Goal: Information Seeking & Learning: Learn about a topic

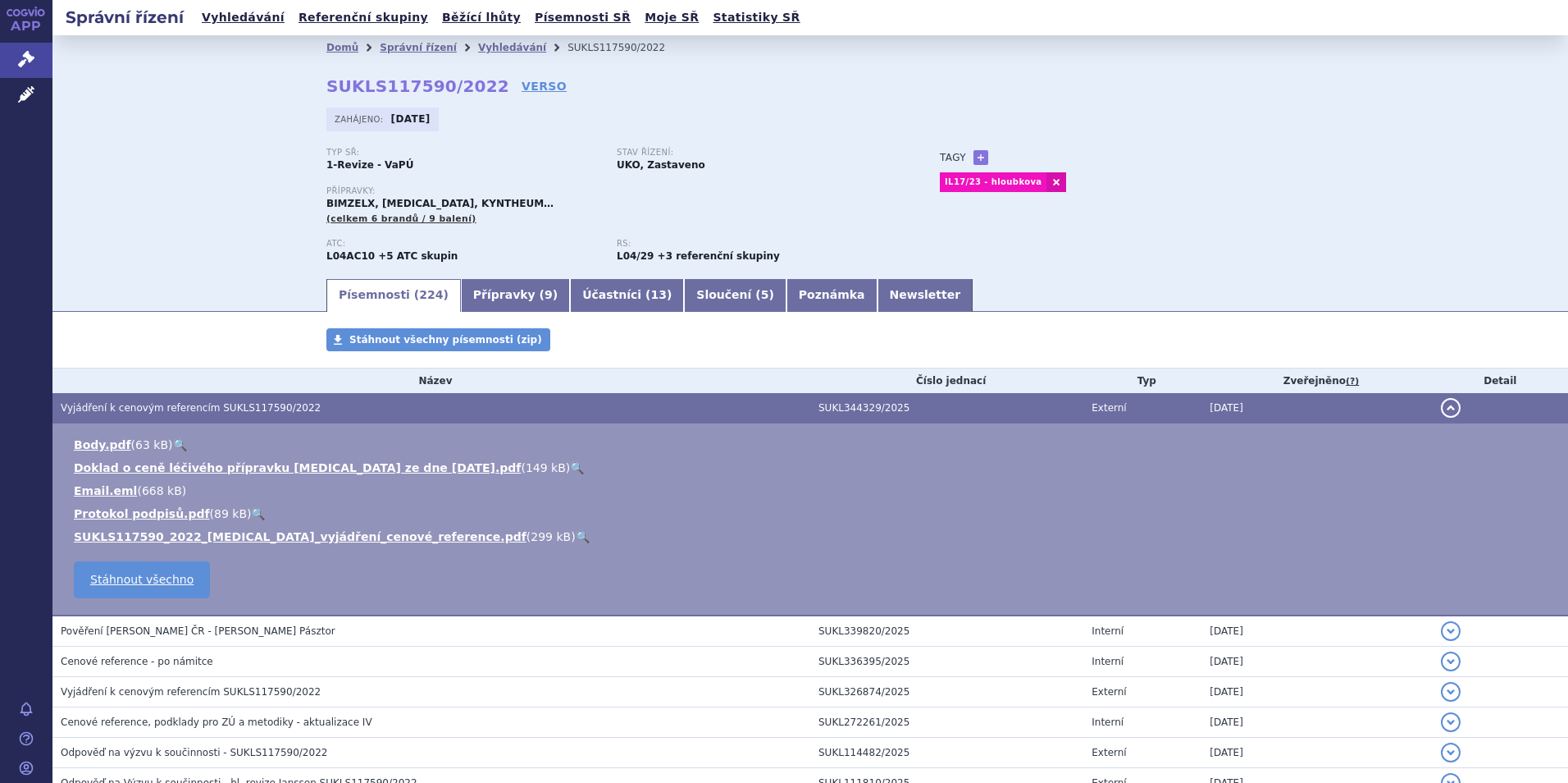
click at [401, 81] on strong "SUKLS117590/2022" at bounding box center [418, 86] width 183 height 19
copy h2 "SUKLS117590/2022"
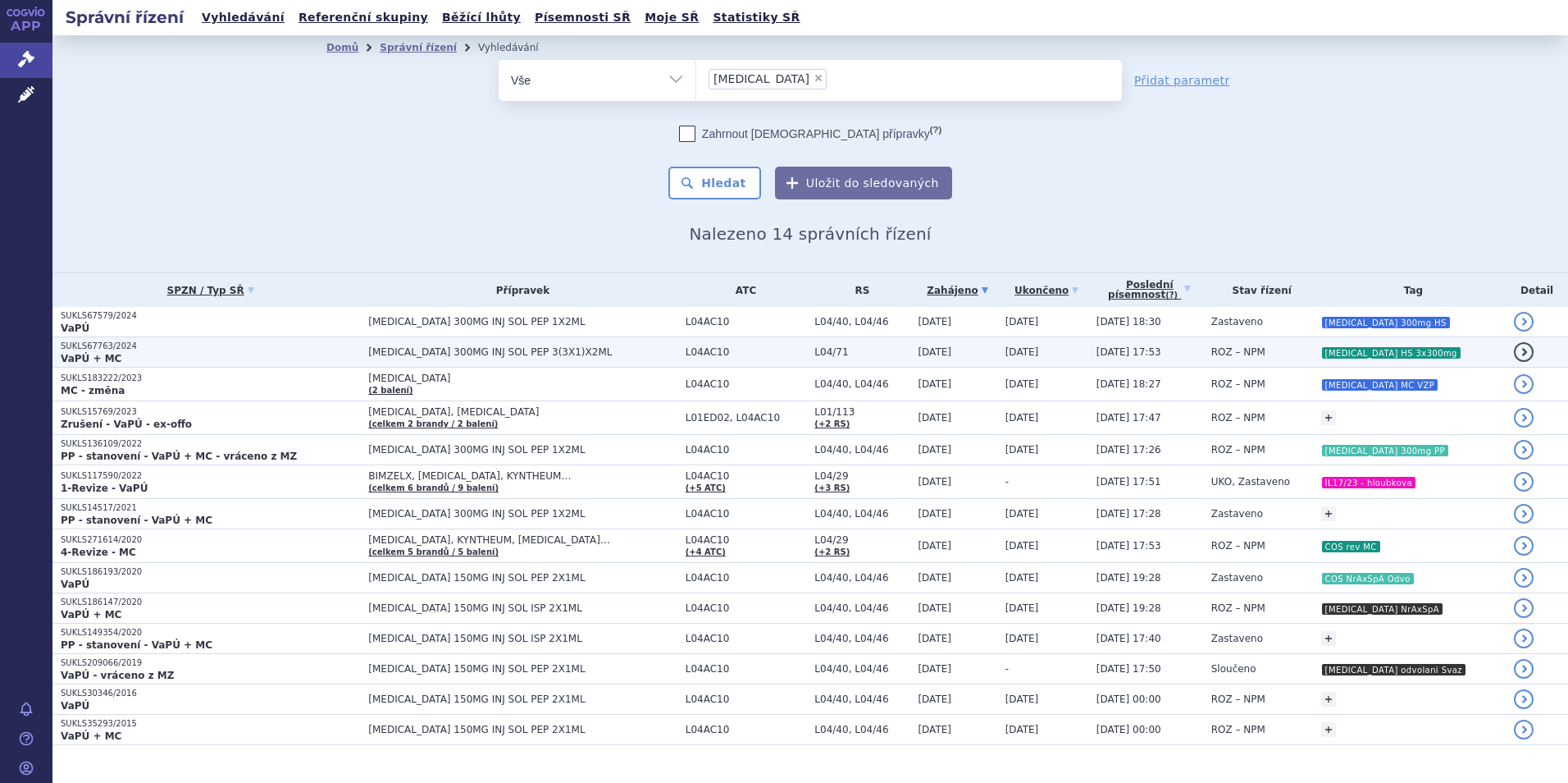
click at [1156, 347] on span "20.05.2025 17:53" at bounding box center [1128, 352] width 64 height 12
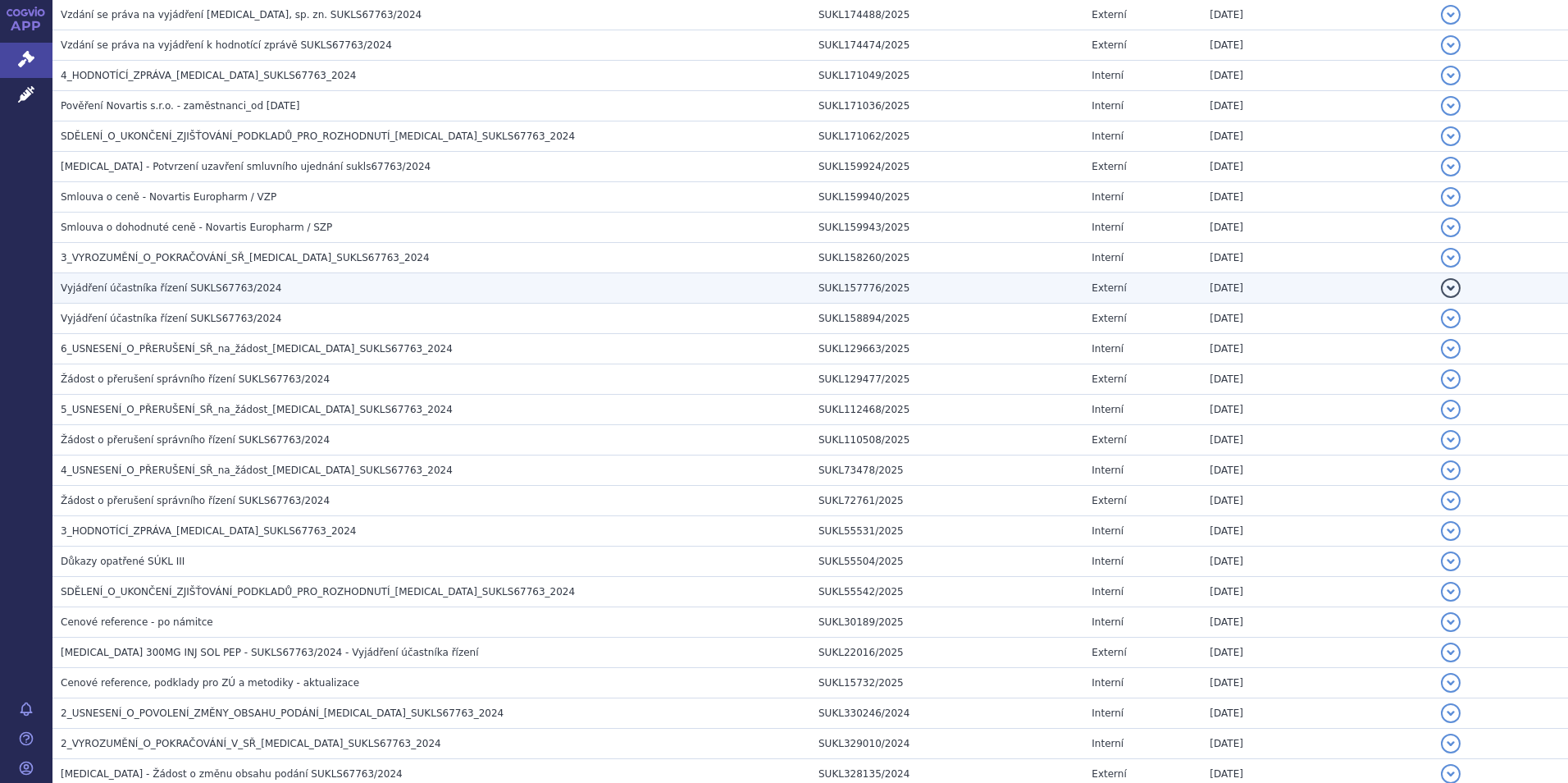
scroll to position [574, 0]
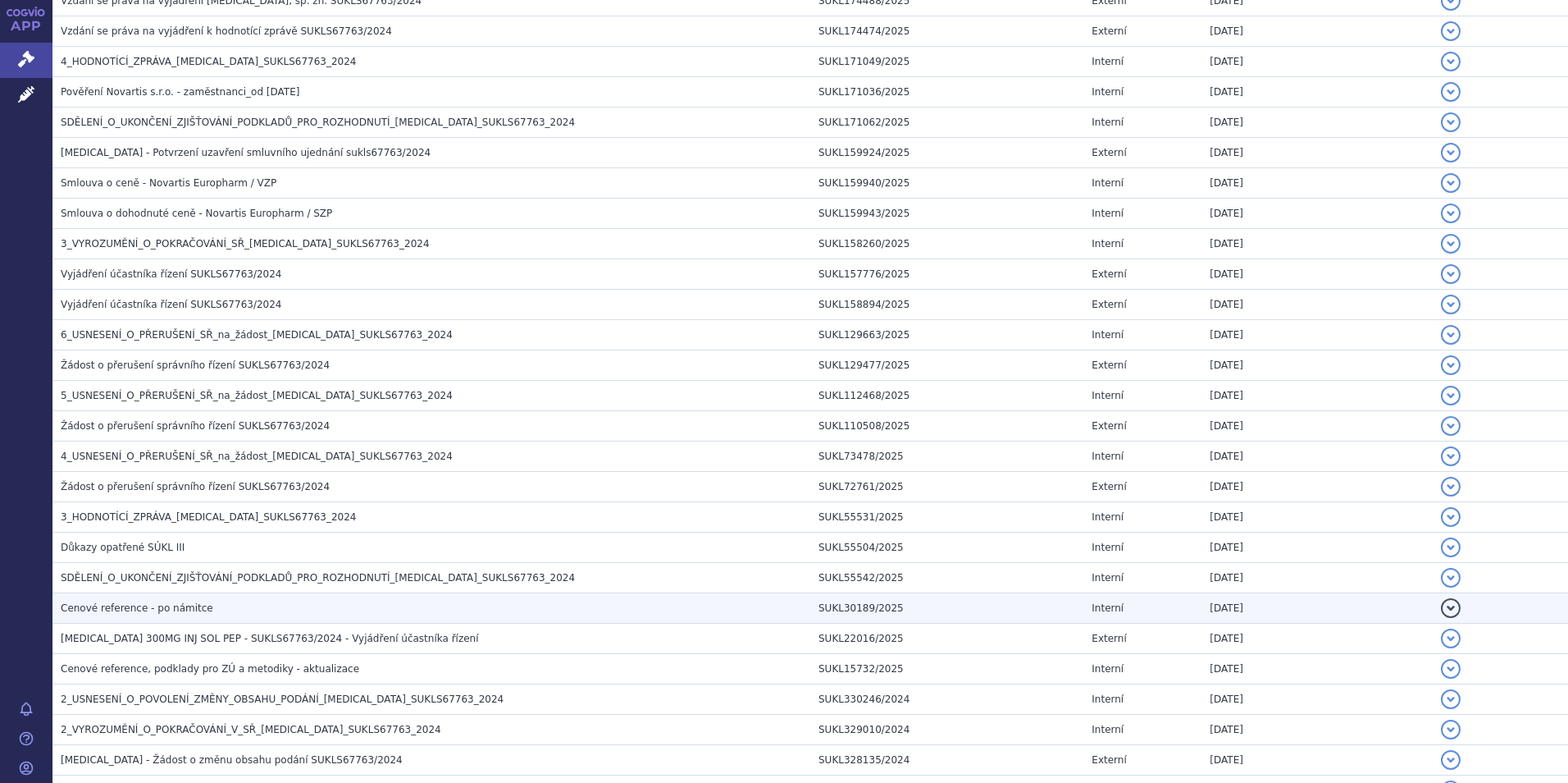
click at [148, 602] on span "Cenové reference - po námitce" at bounding box center [137, 608] width 152 height 12
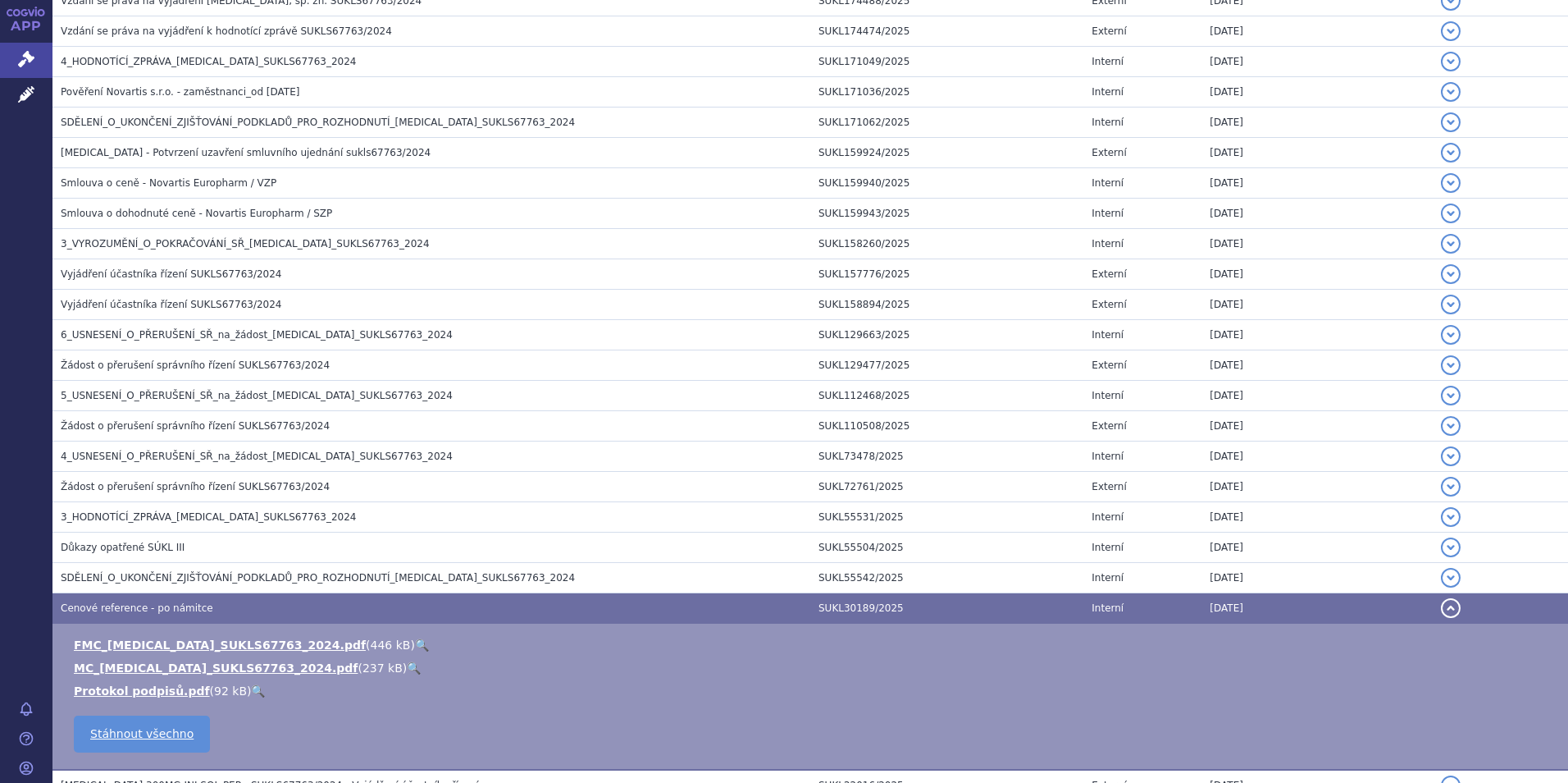
click at [141, 604] on span "Cenové reference - po námitce" at bounding box center [137, 608] width 152 height 12
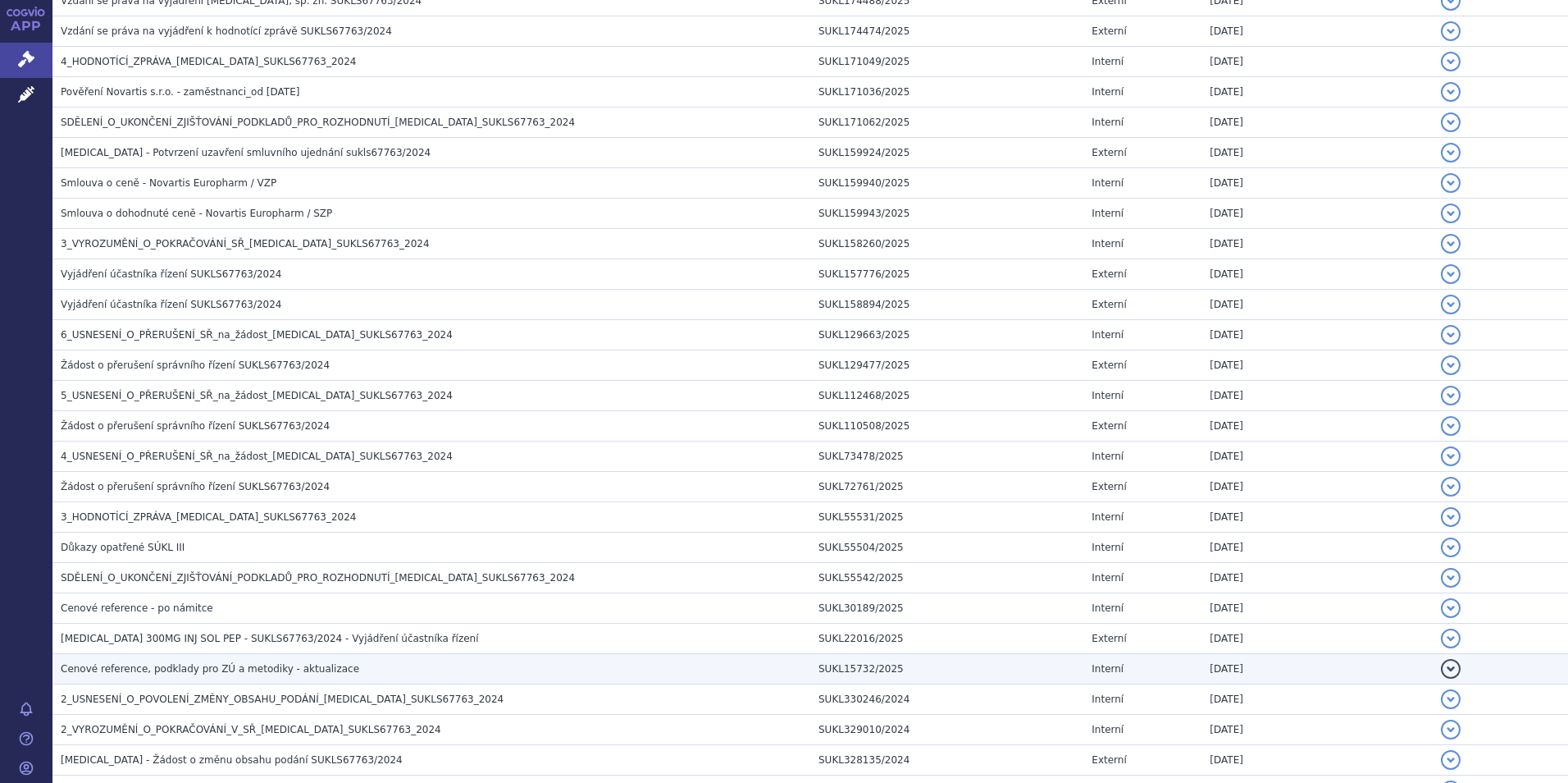
click at [126, 665] on span "Cenové reference, podklady pro ZÚ a metodiky - aktualizace" at bounding box center [210, 668] width 298 height 12
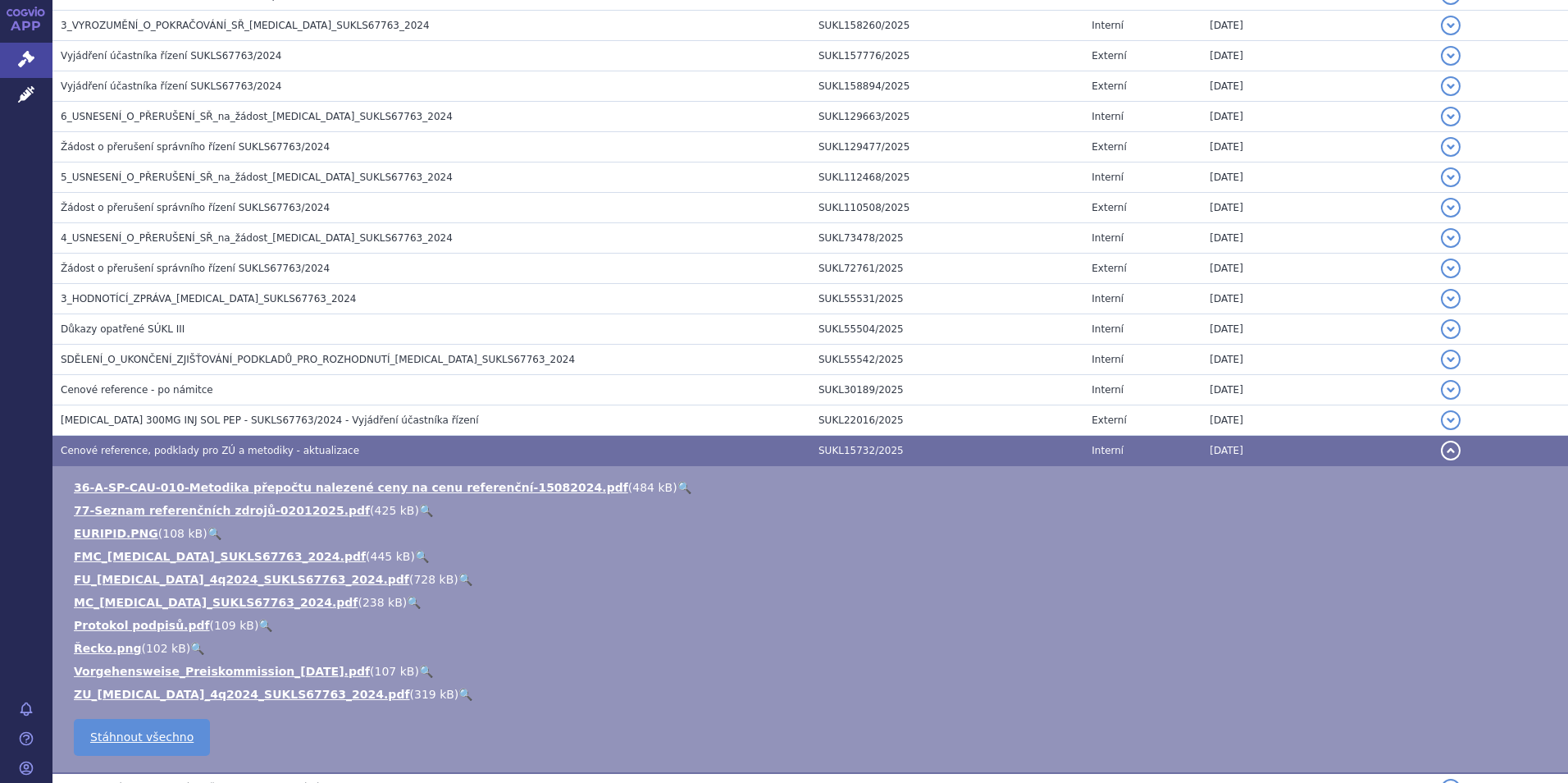
scroll to position [821, 0]
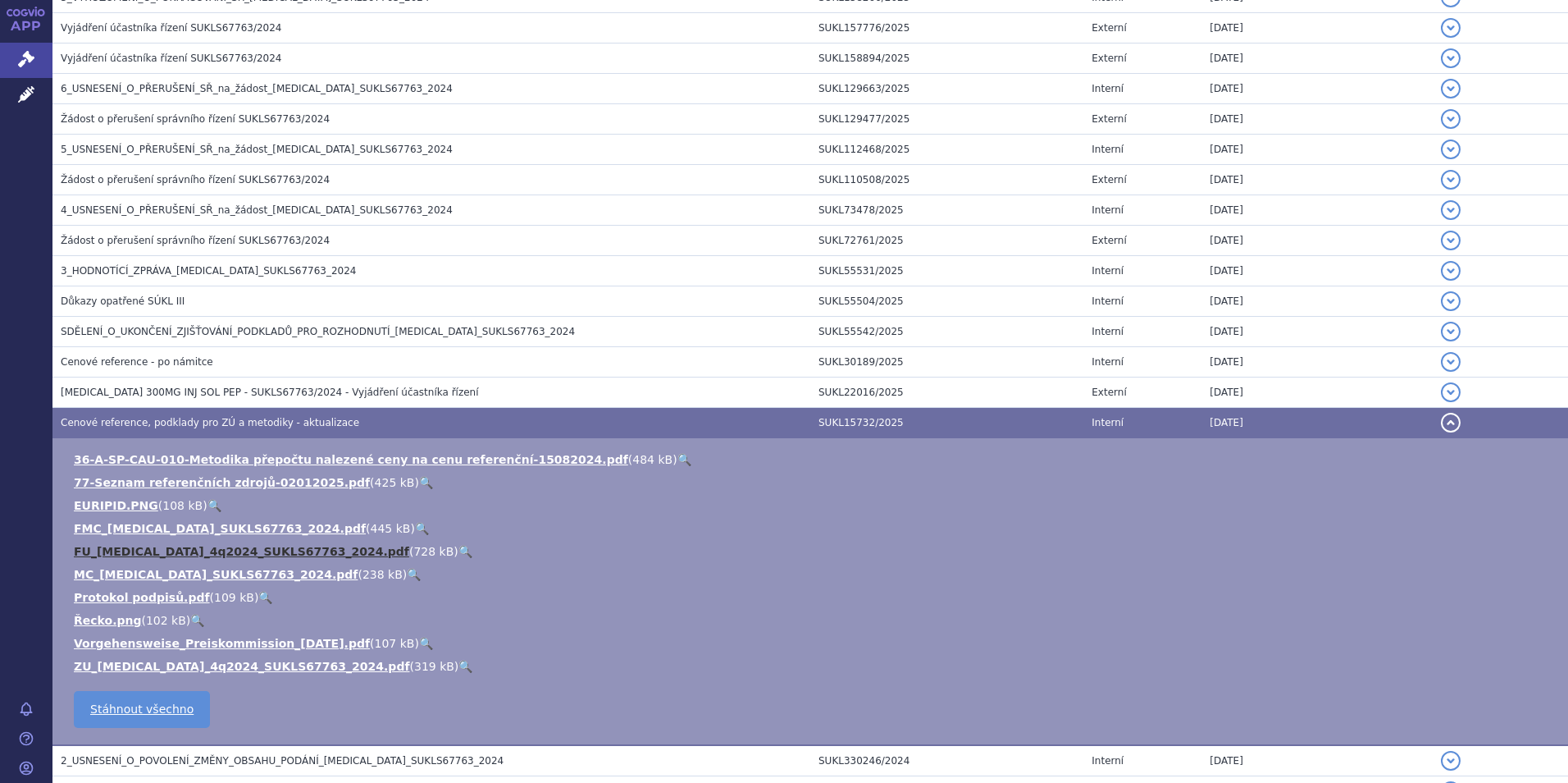
click at [154, 548] on link "FU_COSENTYX_4q2024_SUKLS67763_2024.pdf" at bounding box center [242, 552] width 335 height 13
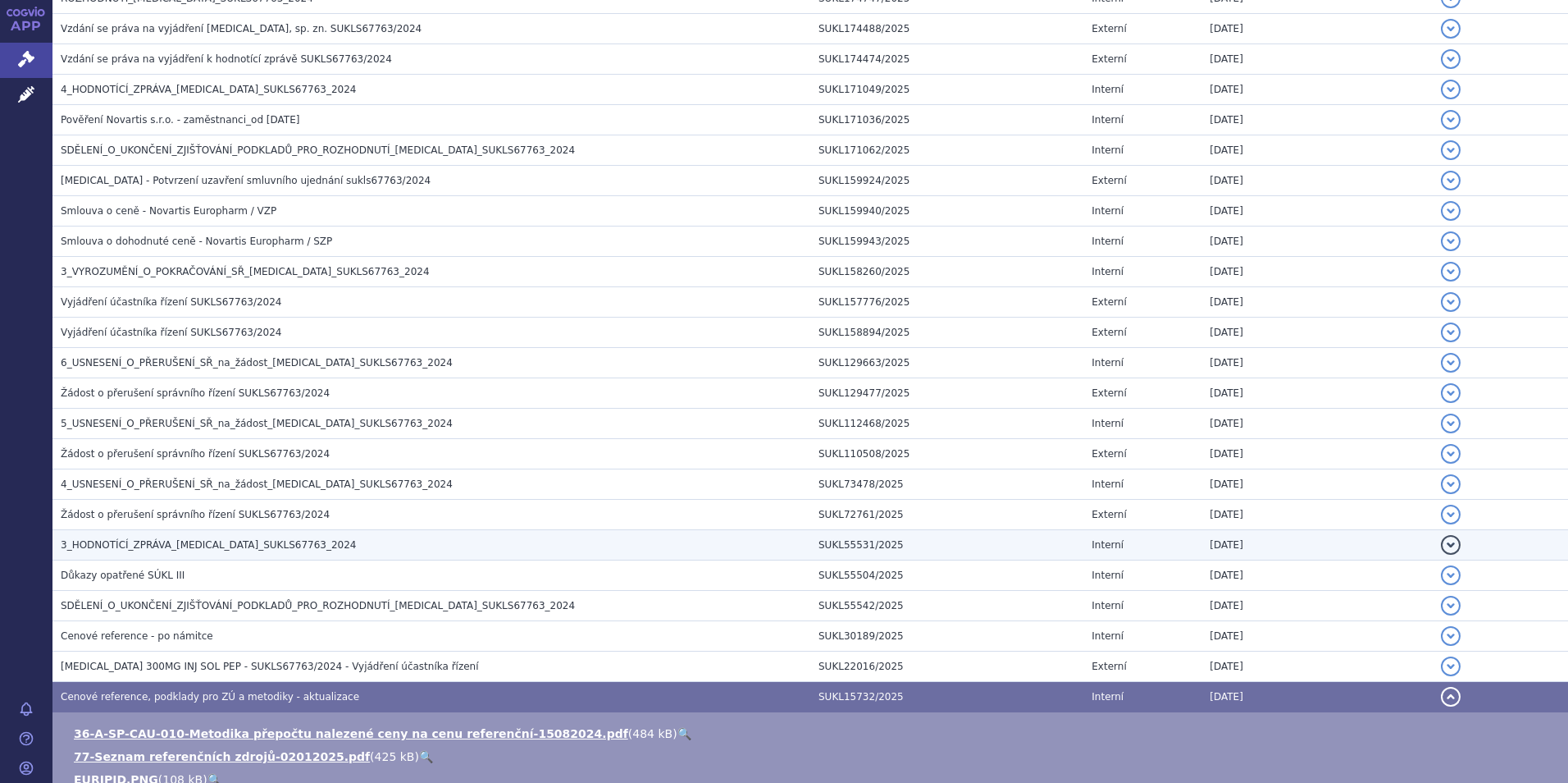
scroll to position [574, 0]
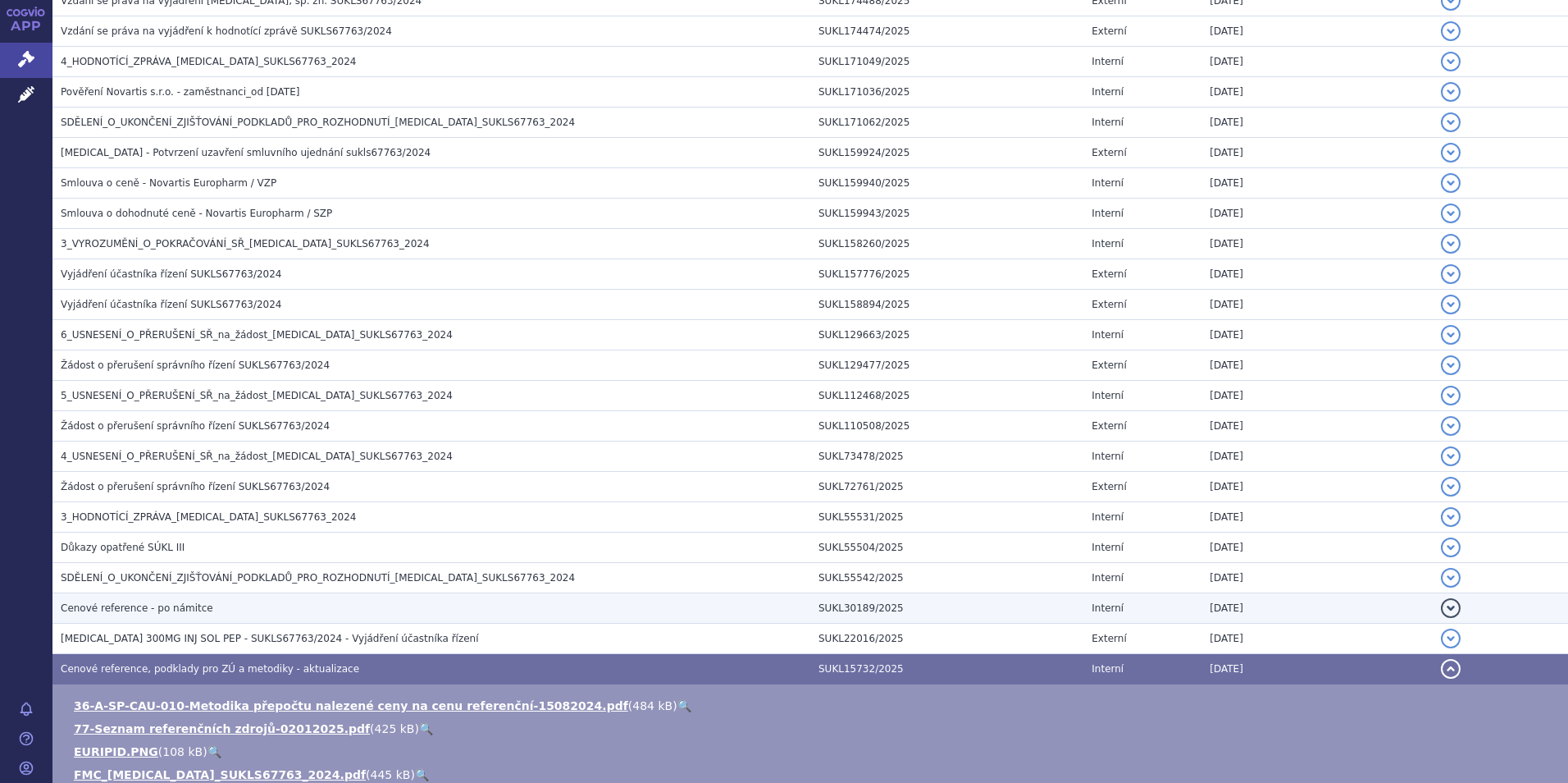
click at [148, 611] on span "Cenové reference - po námitce" at bounding box center [137, 608] width 152 height 12
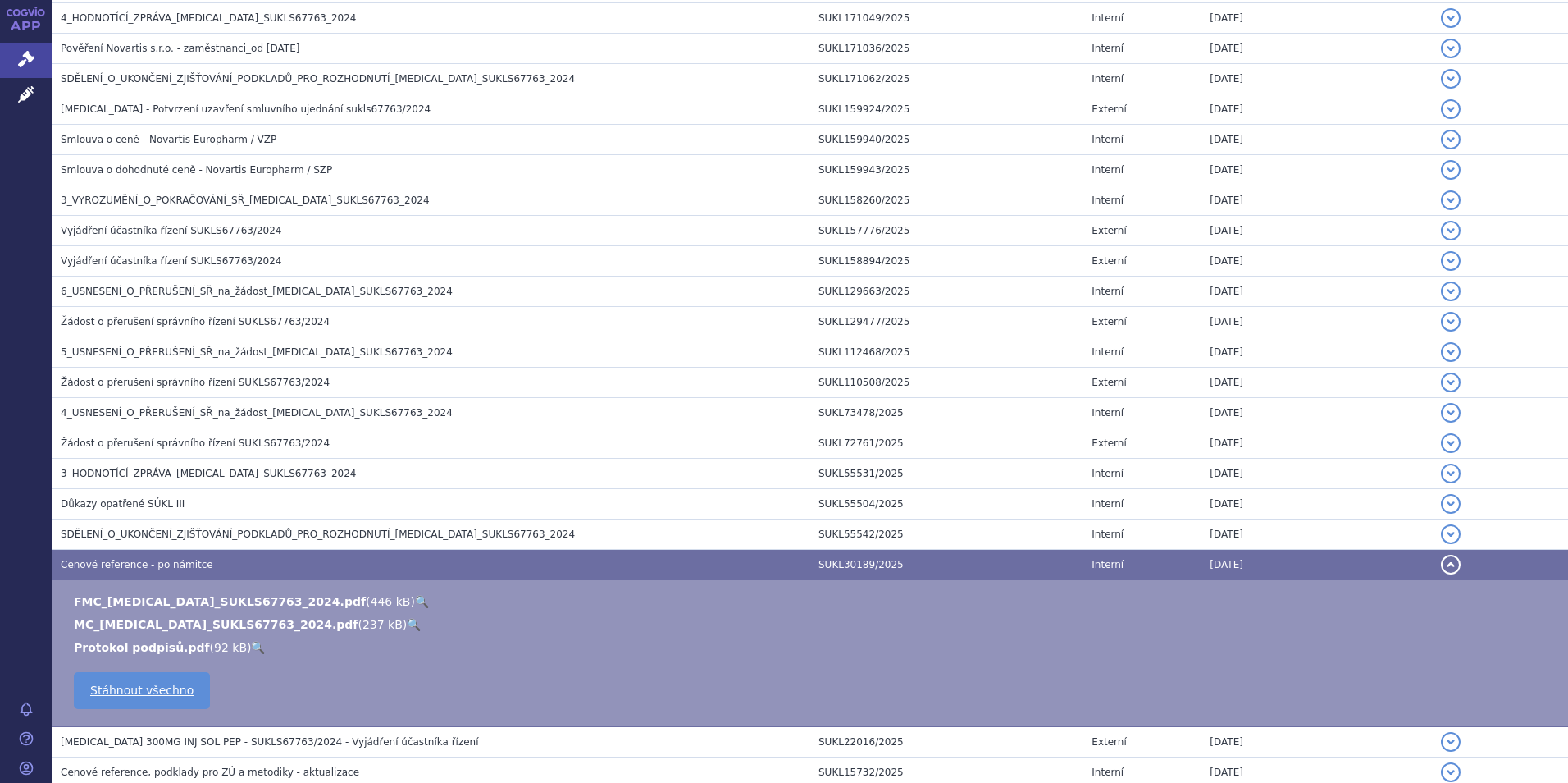
scroll to position [657, 0]
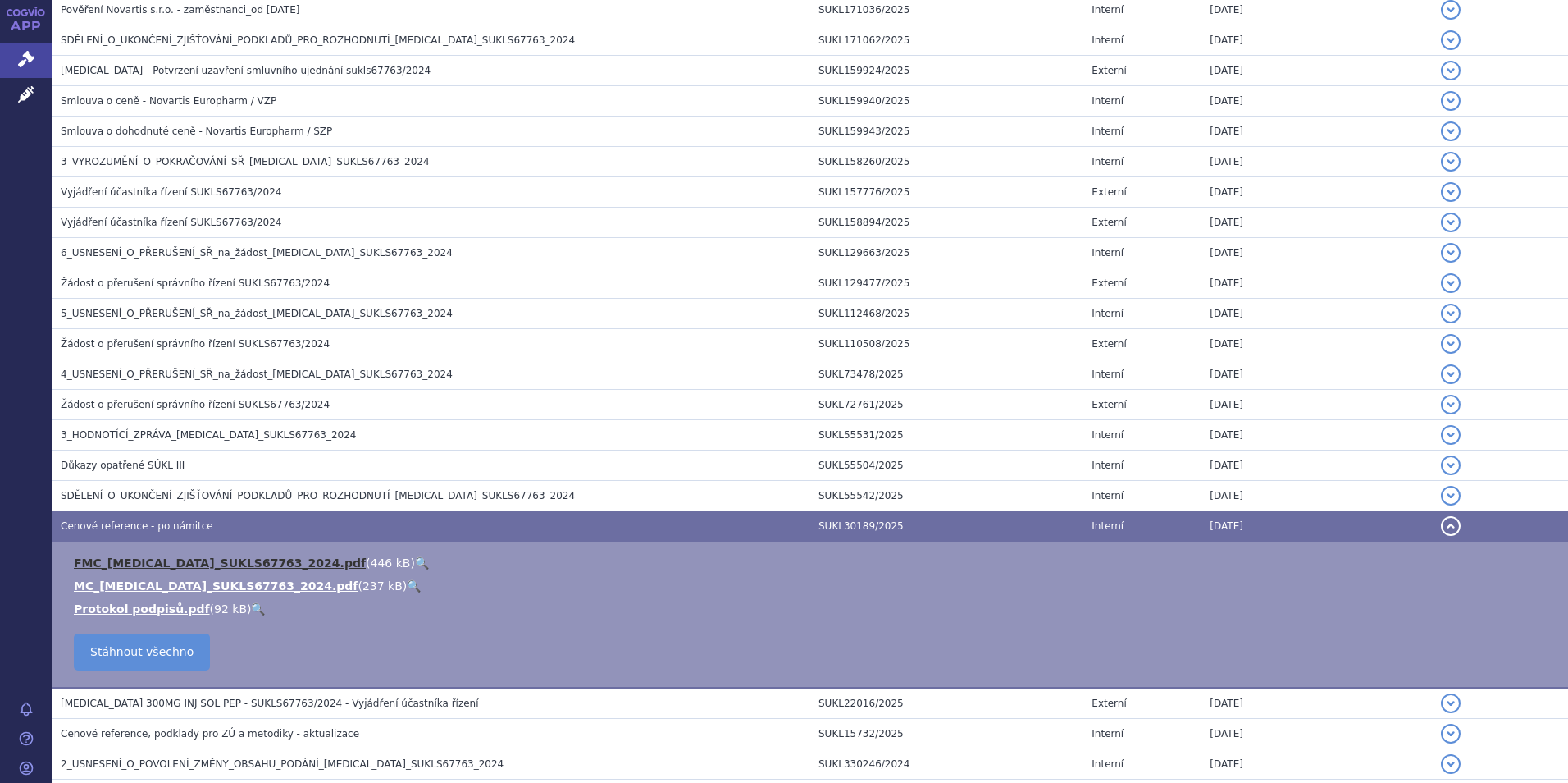
click at [163, 569] on link "FMC_COSENTYX_SUKLS67763_2024.pdf" at bounding box center [219, 563] width 292 height 13
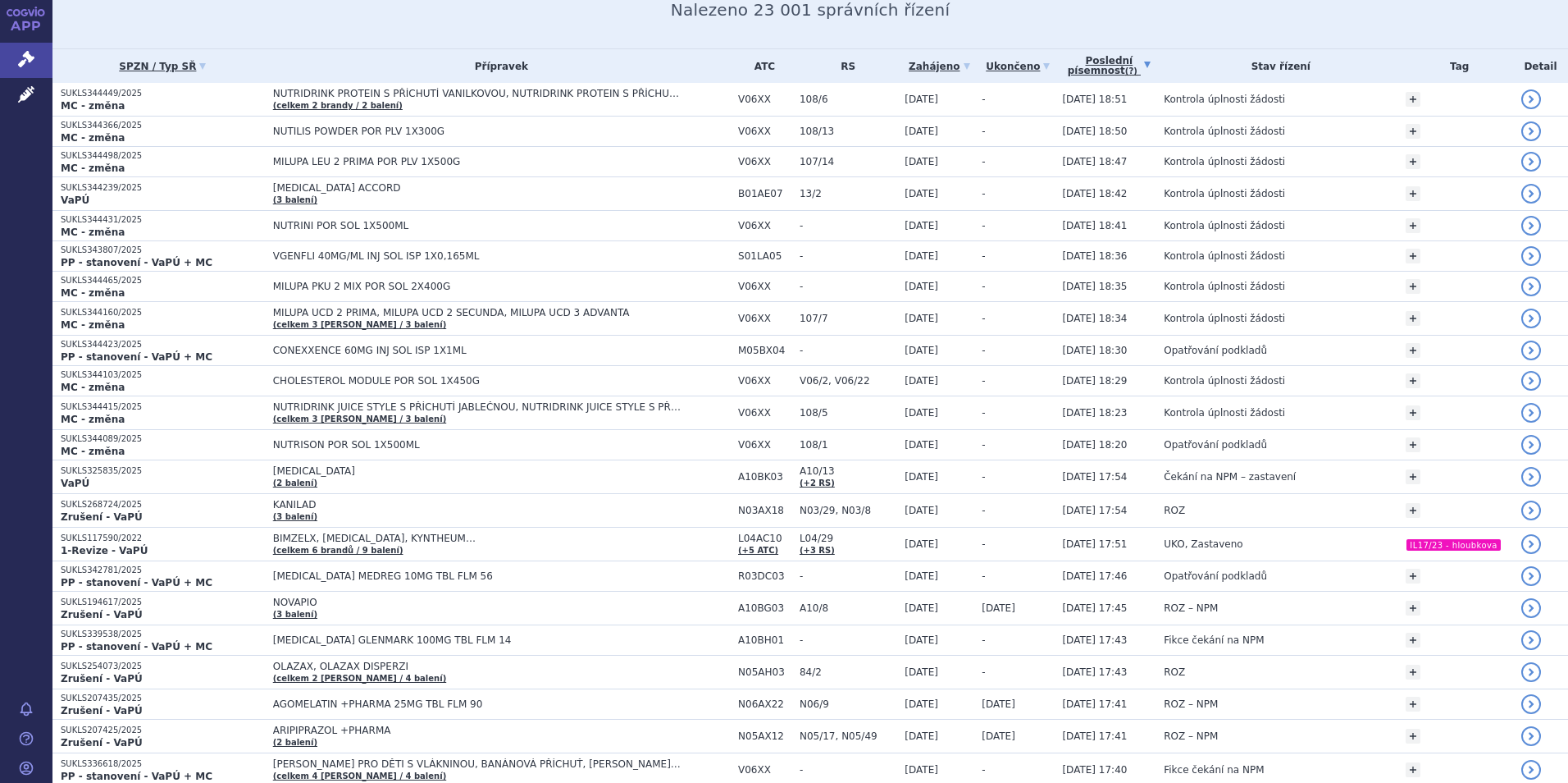
scroll to position [82, 0]
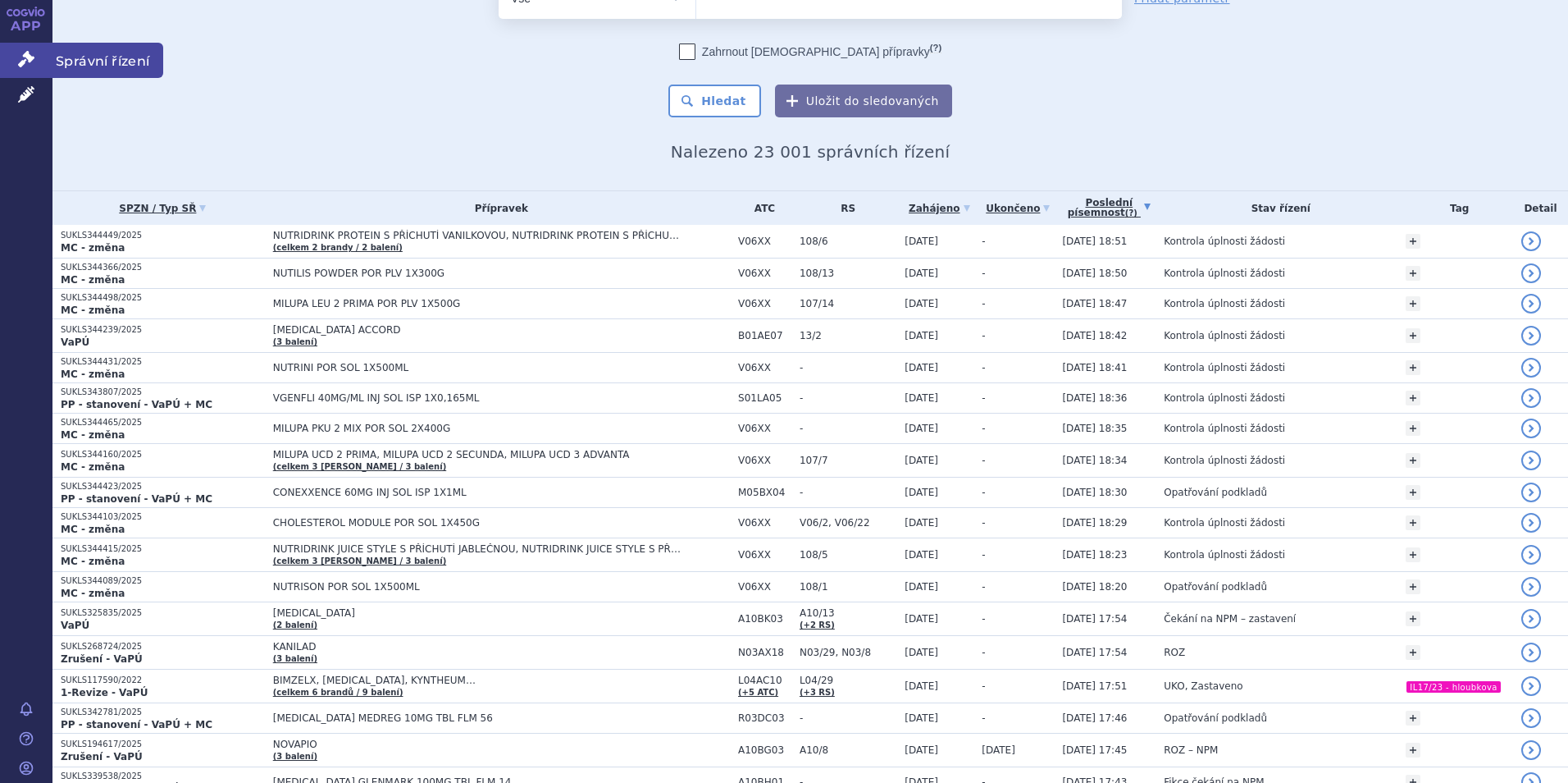
click at [47, 60] on link "Správní řízení" at bounding box center [26, 60] width 53 height 35
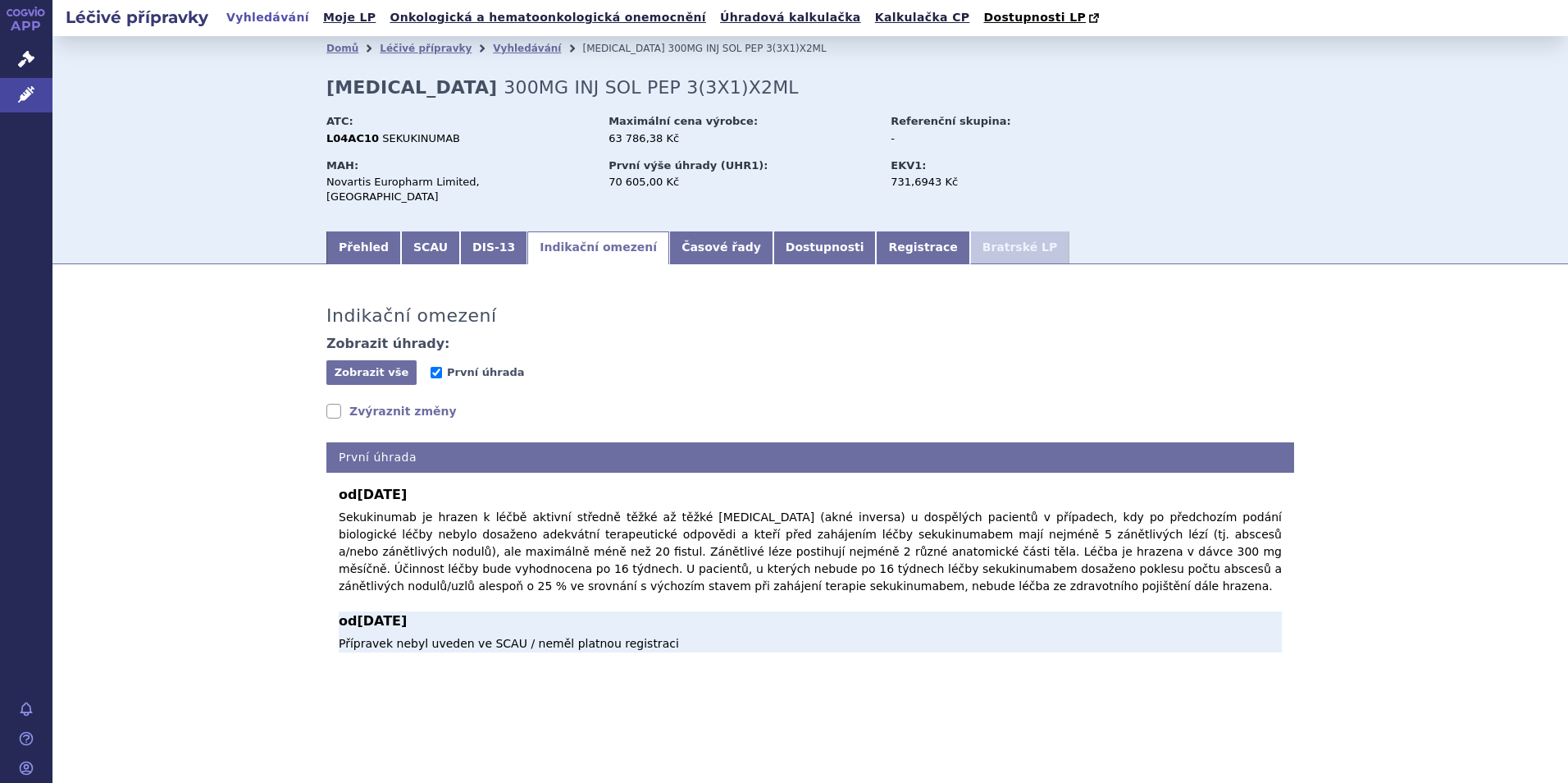
click at [829, 612] on b "od [DATE]" at bounding box center [810, 621] width 943 height 19
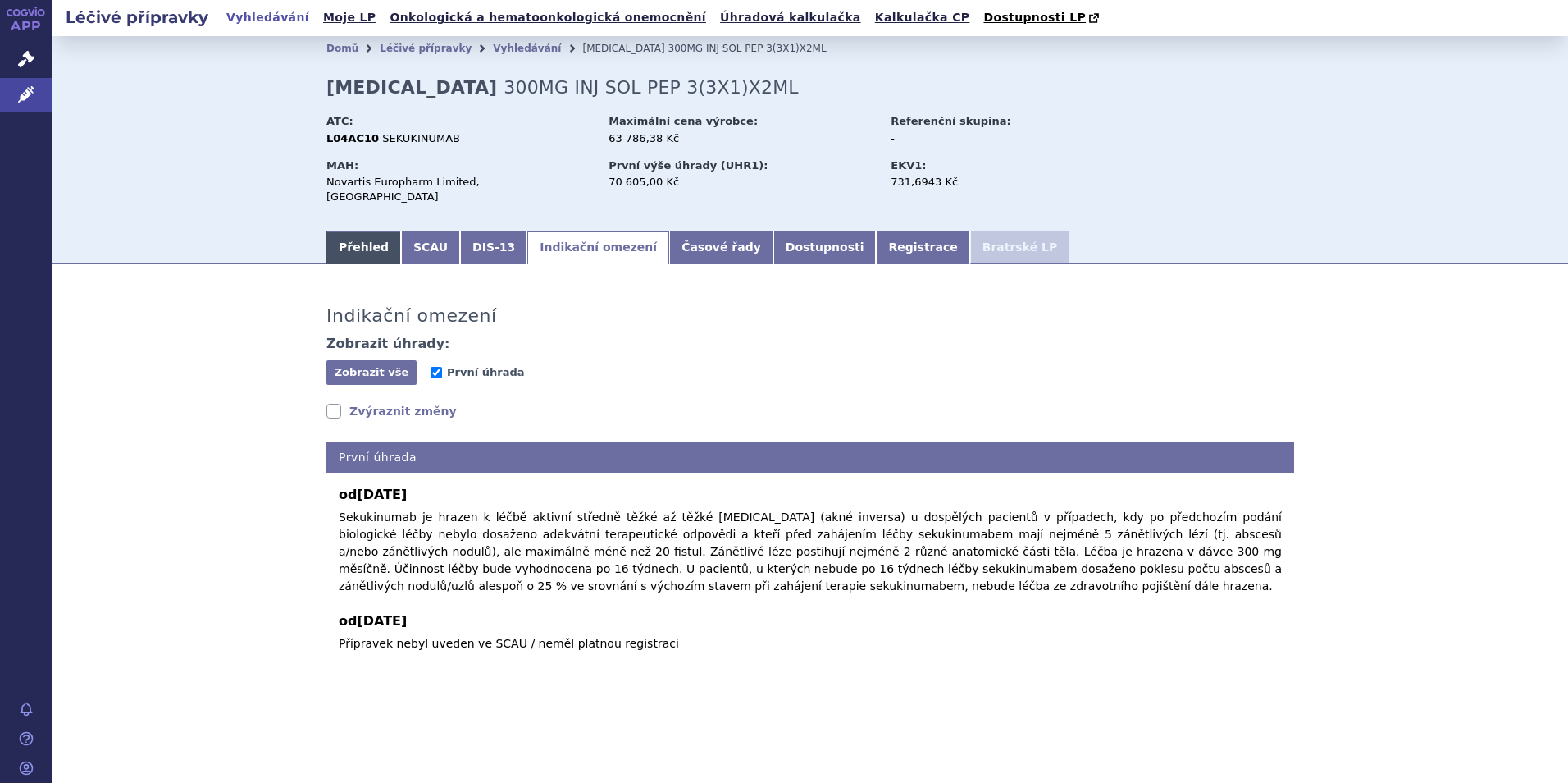
click at [374, 235] on link "Přehled" at bounding box center [364, 248] width 75 height 33
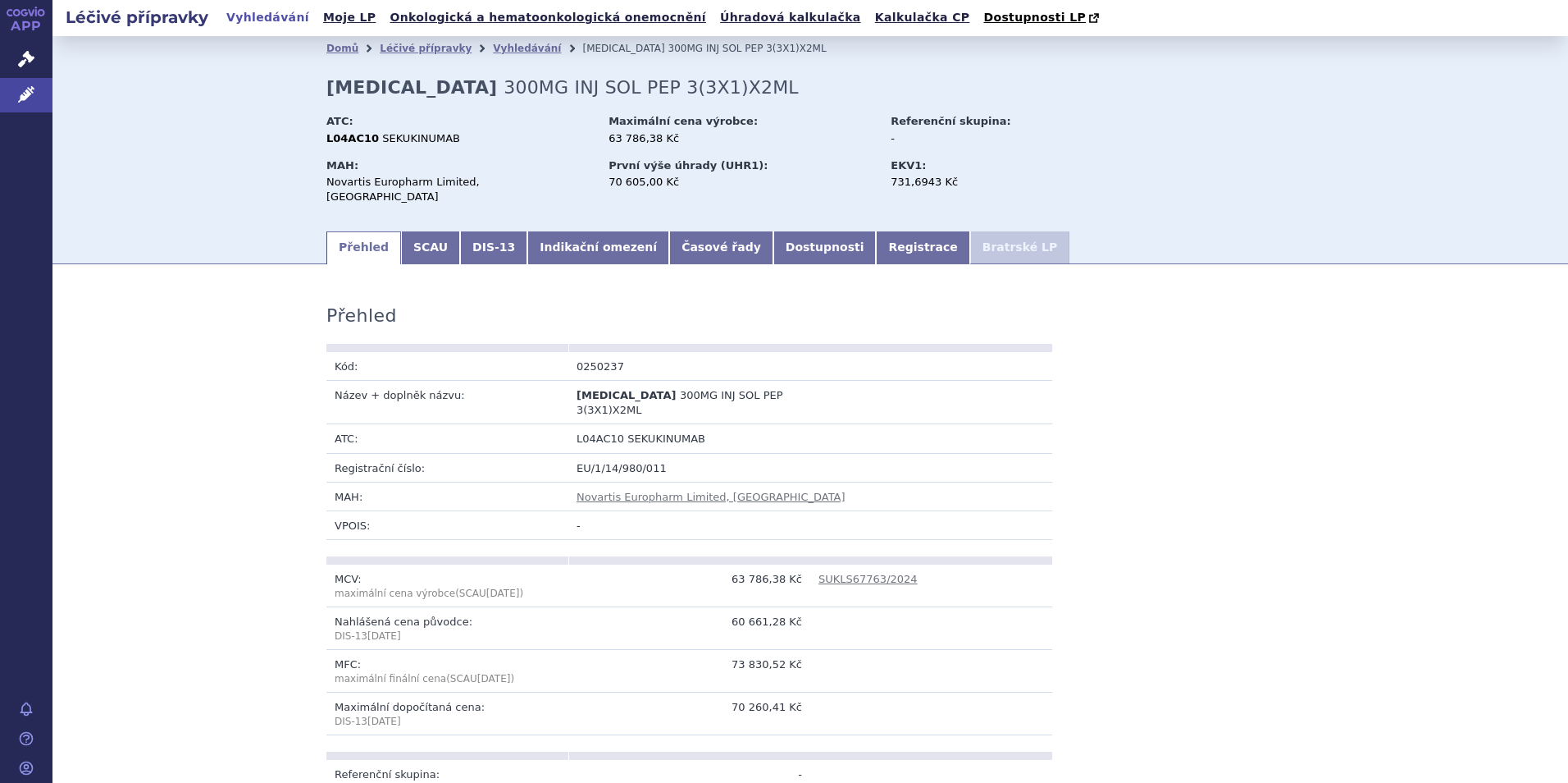
click at [576, 352] on td "0250237" at bounding box center [688, 366] width 242 height 29
copy td "0250237"
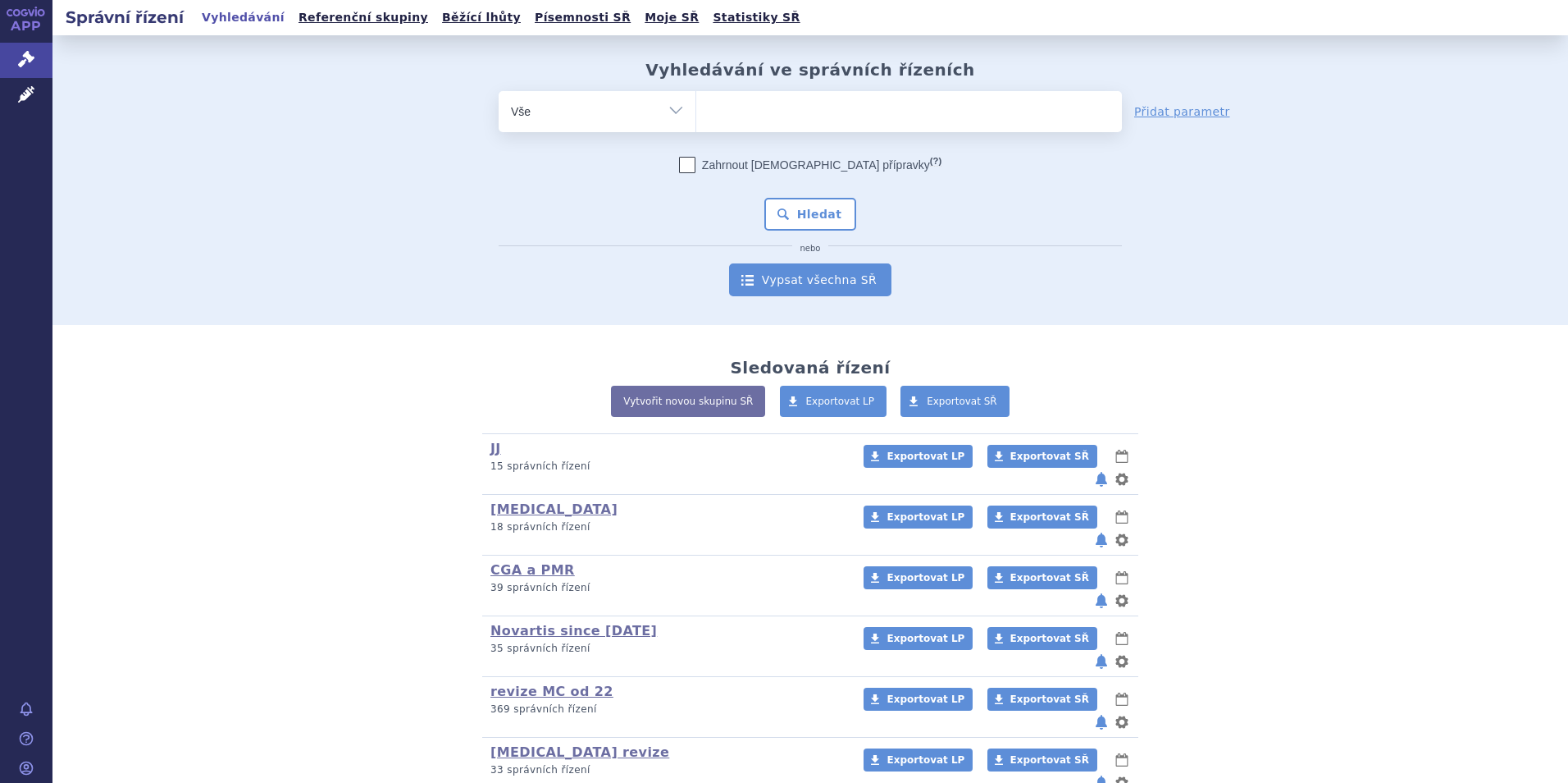
click at [809, 280] on link "Vypsat všechna SŘ" at bounding box center [810, 279] width 163 height 33
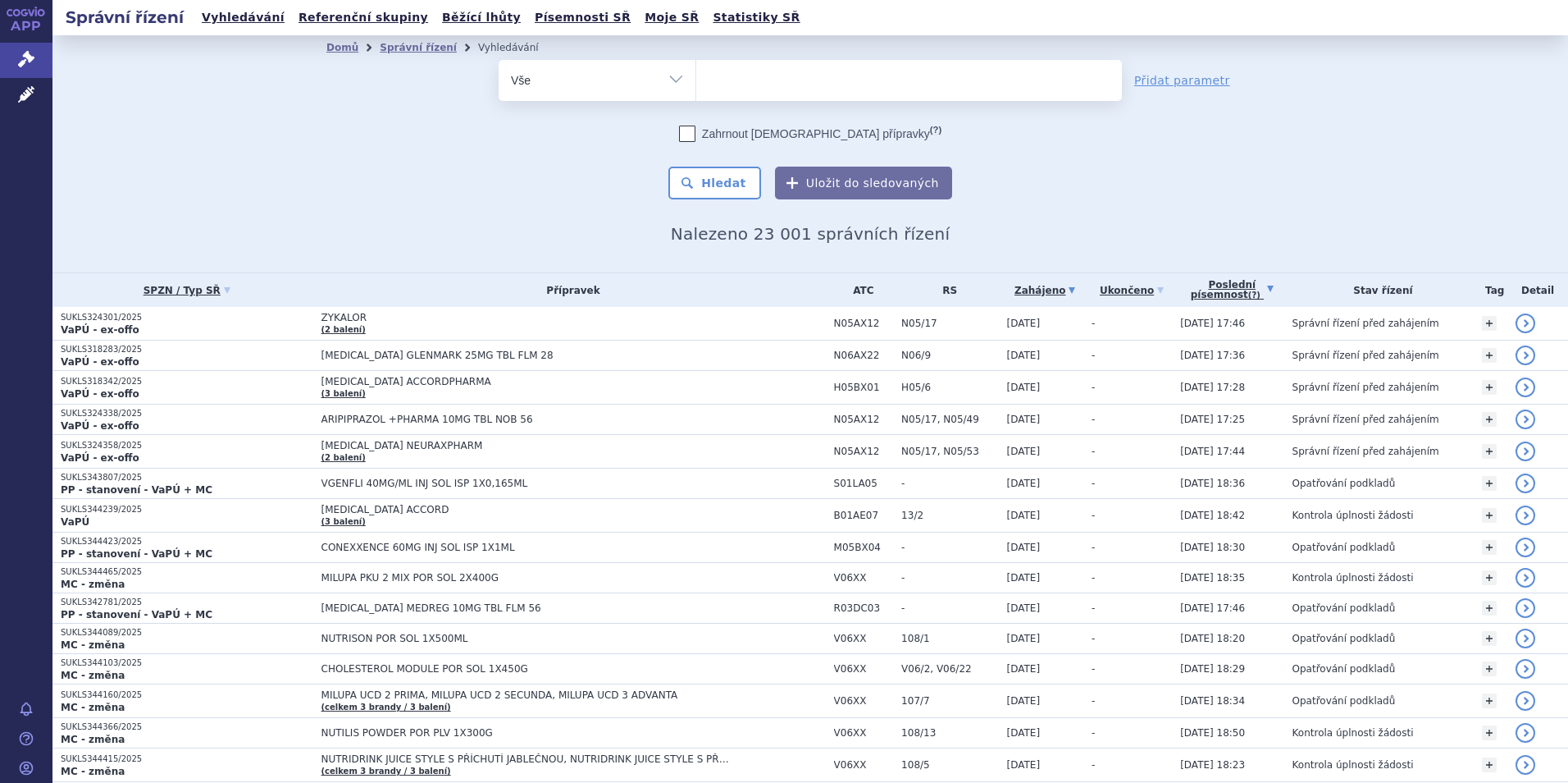
click at [1229, 280] on link "Poslední písemnost (?)" at bounding box center [1231, 290] width 103 height 34
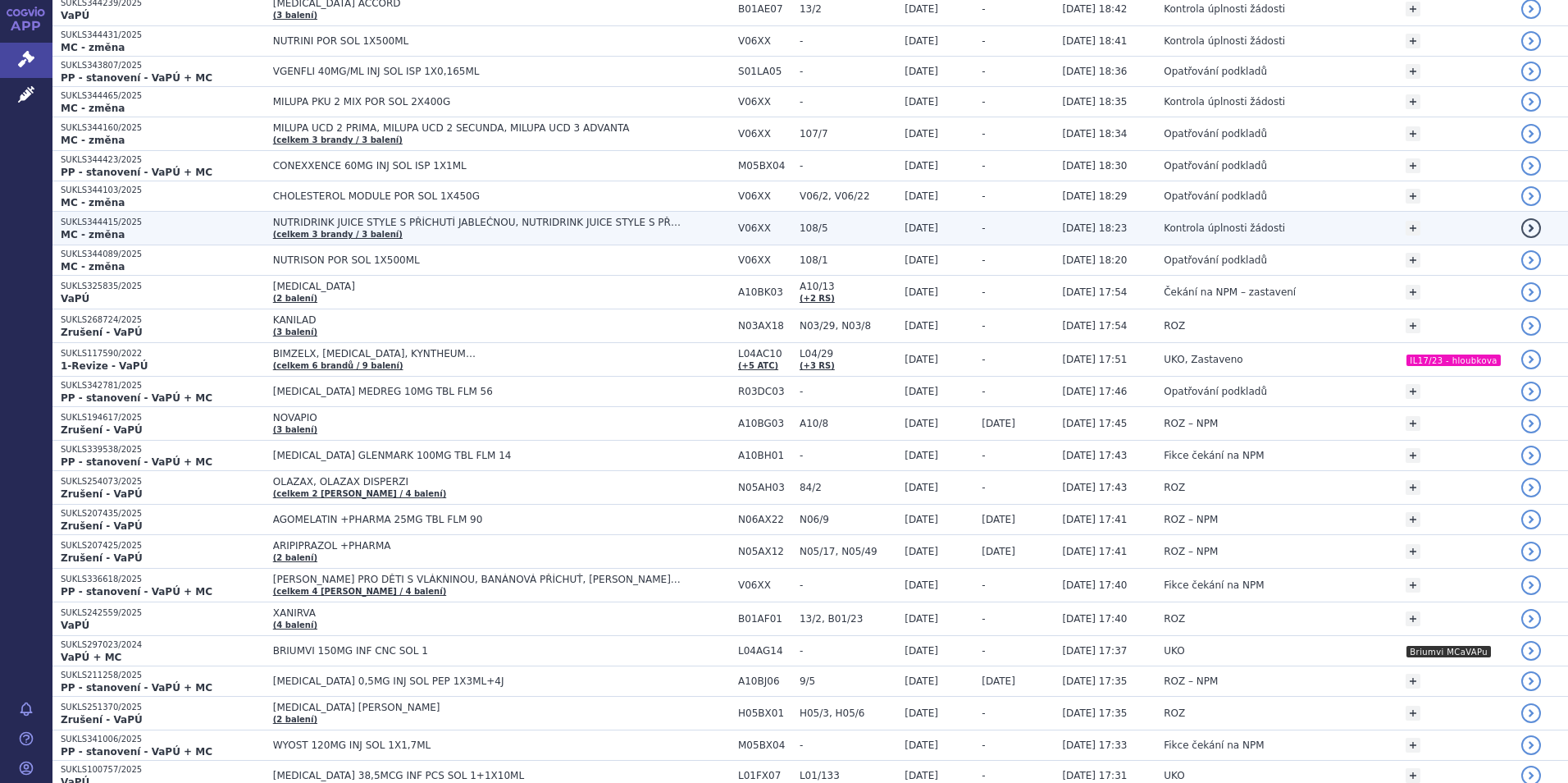
scroll to position [410, 0]
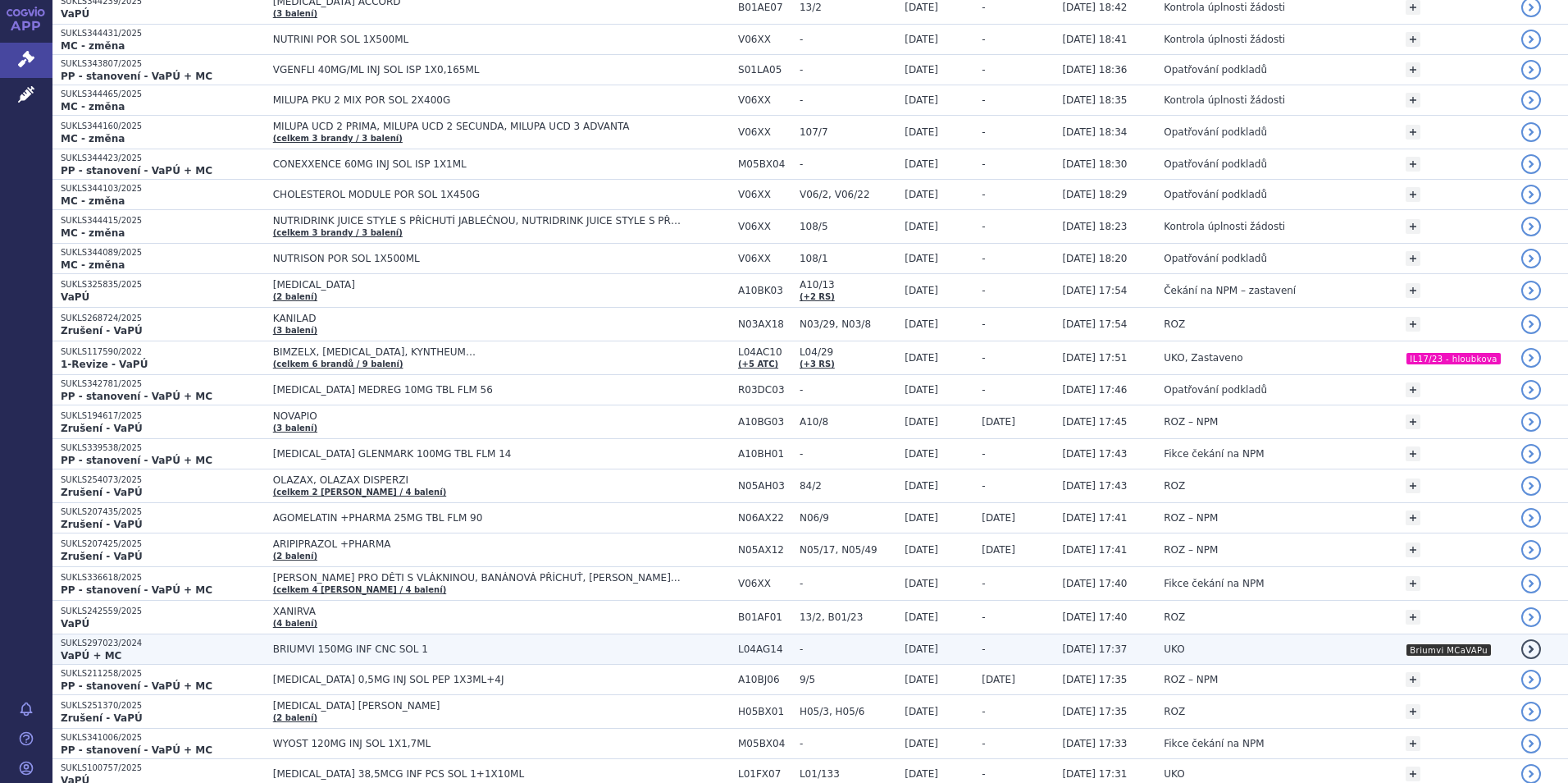
click at [468, 643] on span "BRIUMVI 150MG INF CNC SOL 1" at bounding box center [478, 649] width 410 height 12
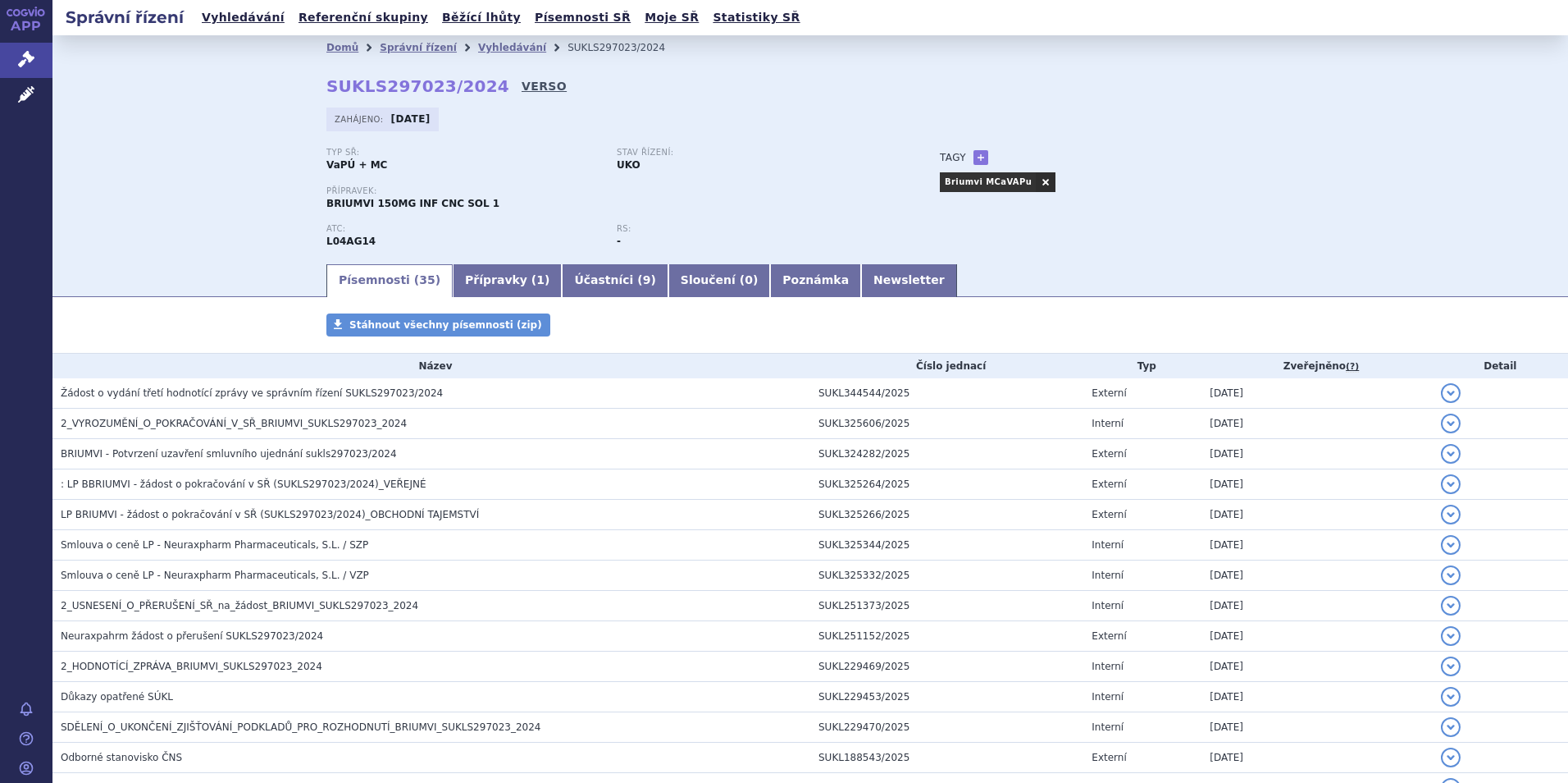
click at [522, 86] on link "VERSO" at bounding box center [544, 86] width 45 height 16
click at [424, 87] on strong "SUKLS297023/2024" at bounding box center [418, 86] width 183 height 19
copy h2 "SUKLS297023/2024"
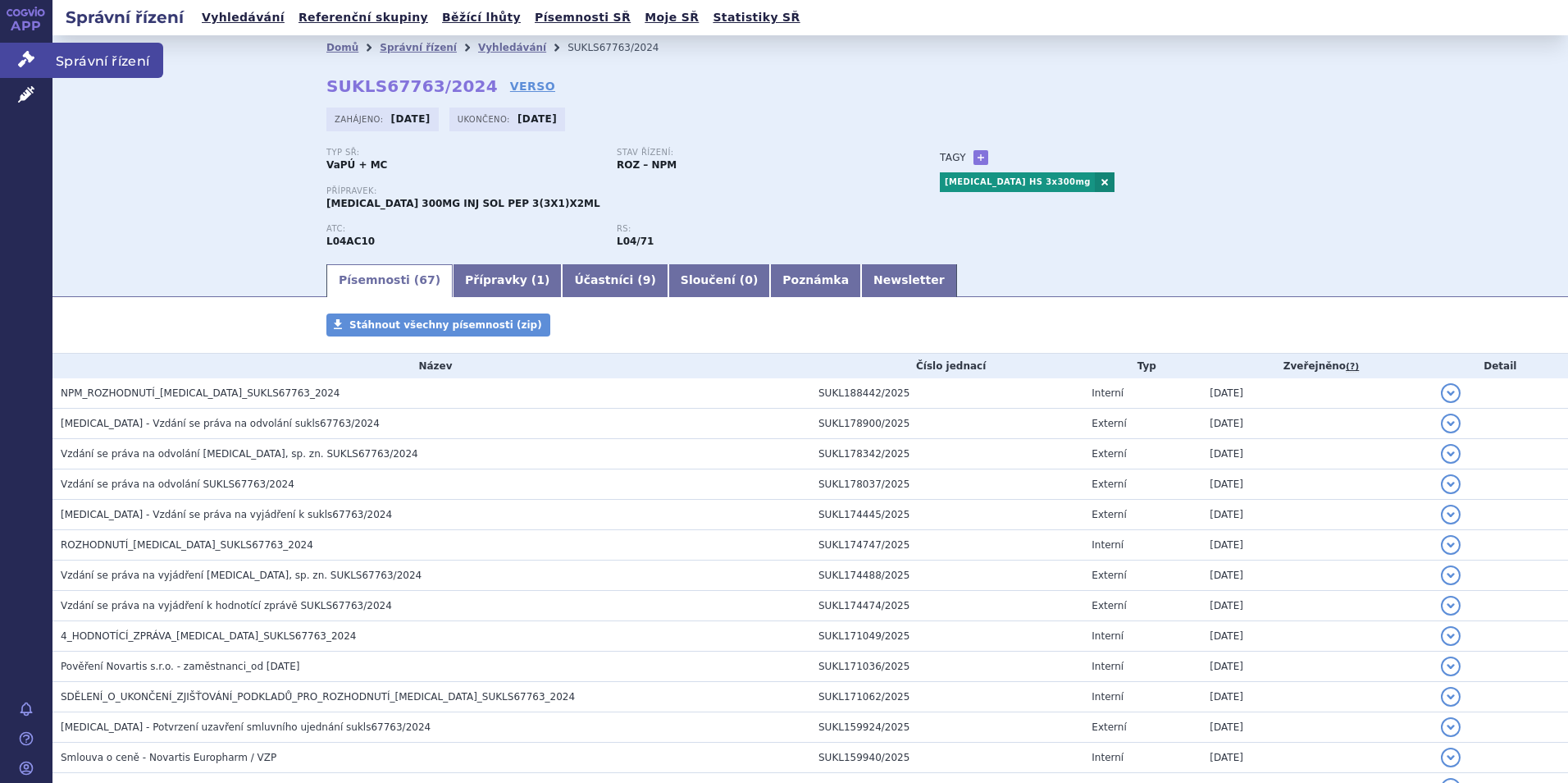
click at [25, 58] on icon at bounding box center [26, 59] width 16 height 16
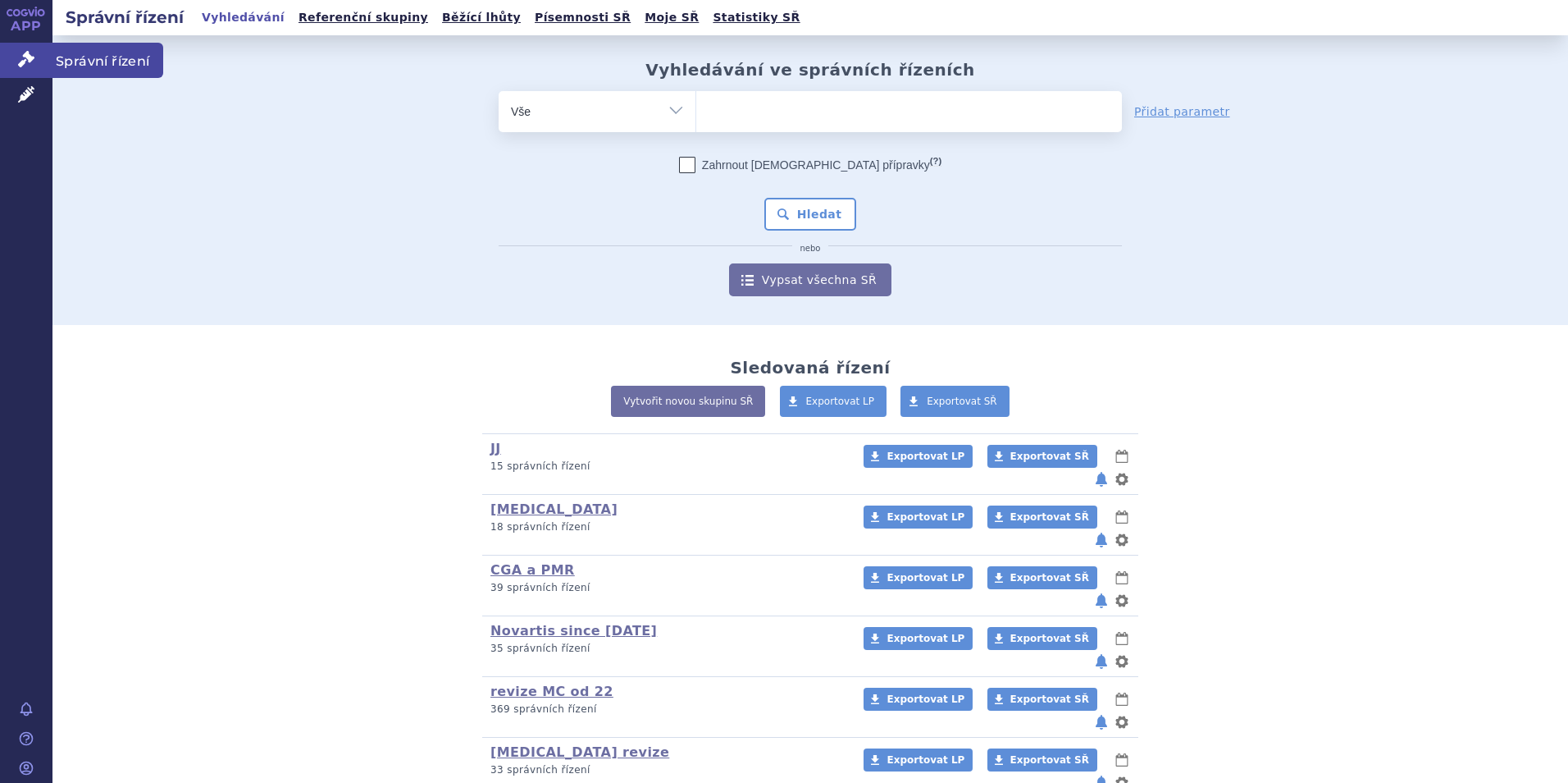
click at [50, 48] on div "APP Správní řízení Léčivé přípravky Notifikace [GEOGRAPHIC_DATA] [PERSON_NAME]" at bounding box center [784, 391] width 1568 height 783
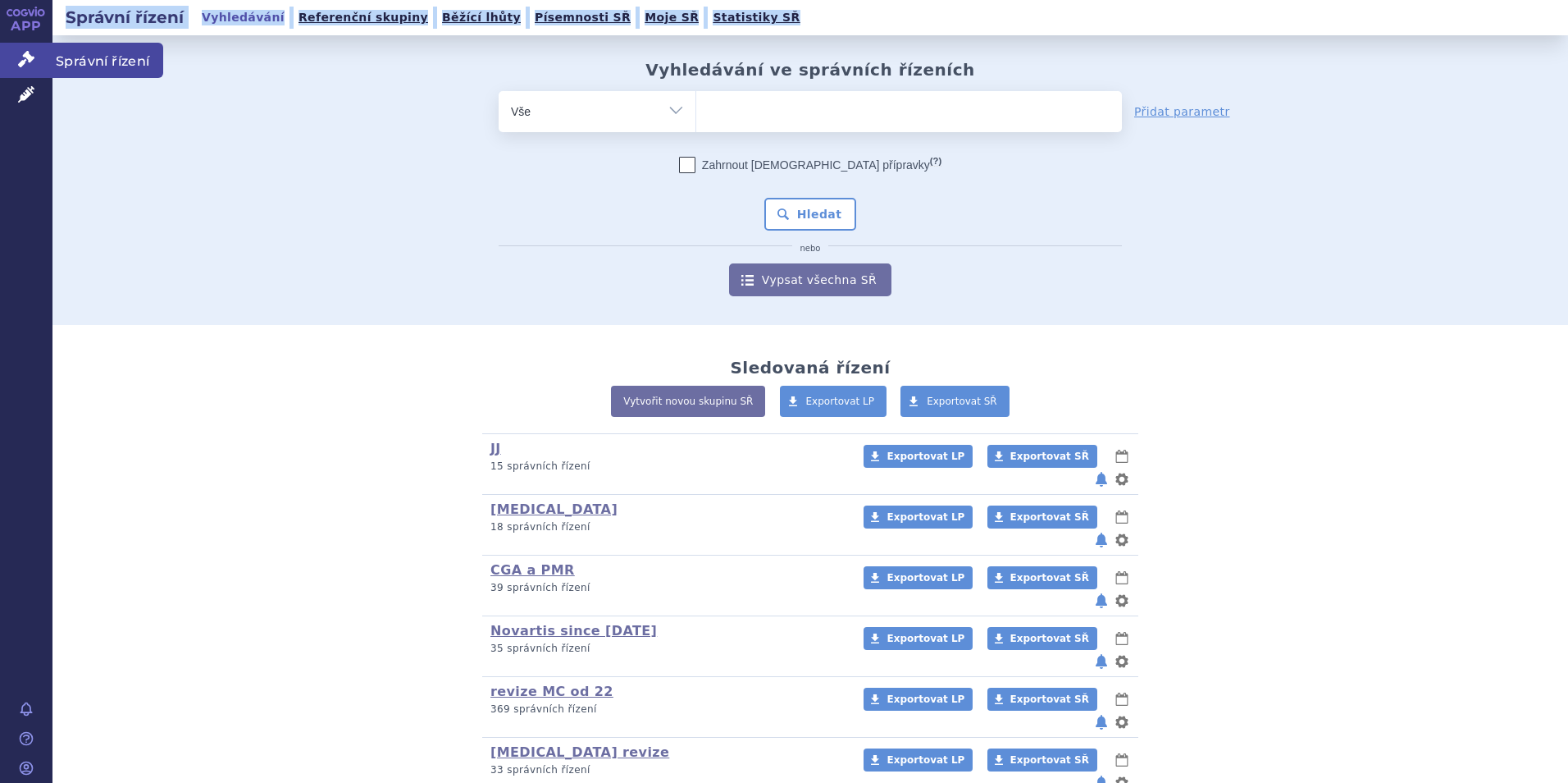
drag, startPoint x: 47, startPoint y: 51, endPoint x: 32, endPoint y: 62, distance: 18.6
click at [31, 62] on icon at bounding box center [26, 59] width 16 height 16
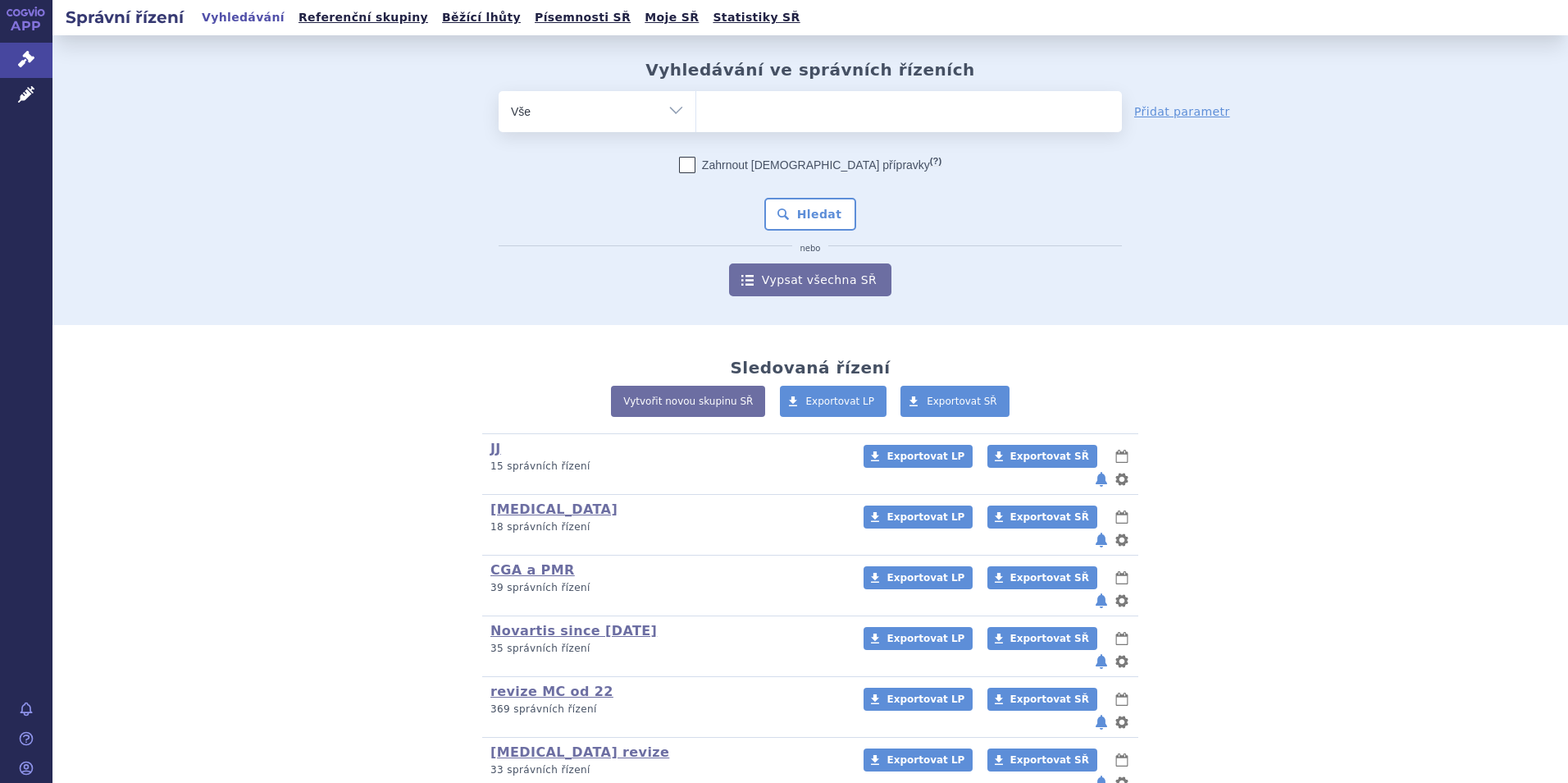
click at [761, 115] on ul at bounding box center [909, 109] width 425 height 35
click at [696, 115] on select at bounding box center [695, 111] width 1 height 41
type input "co"
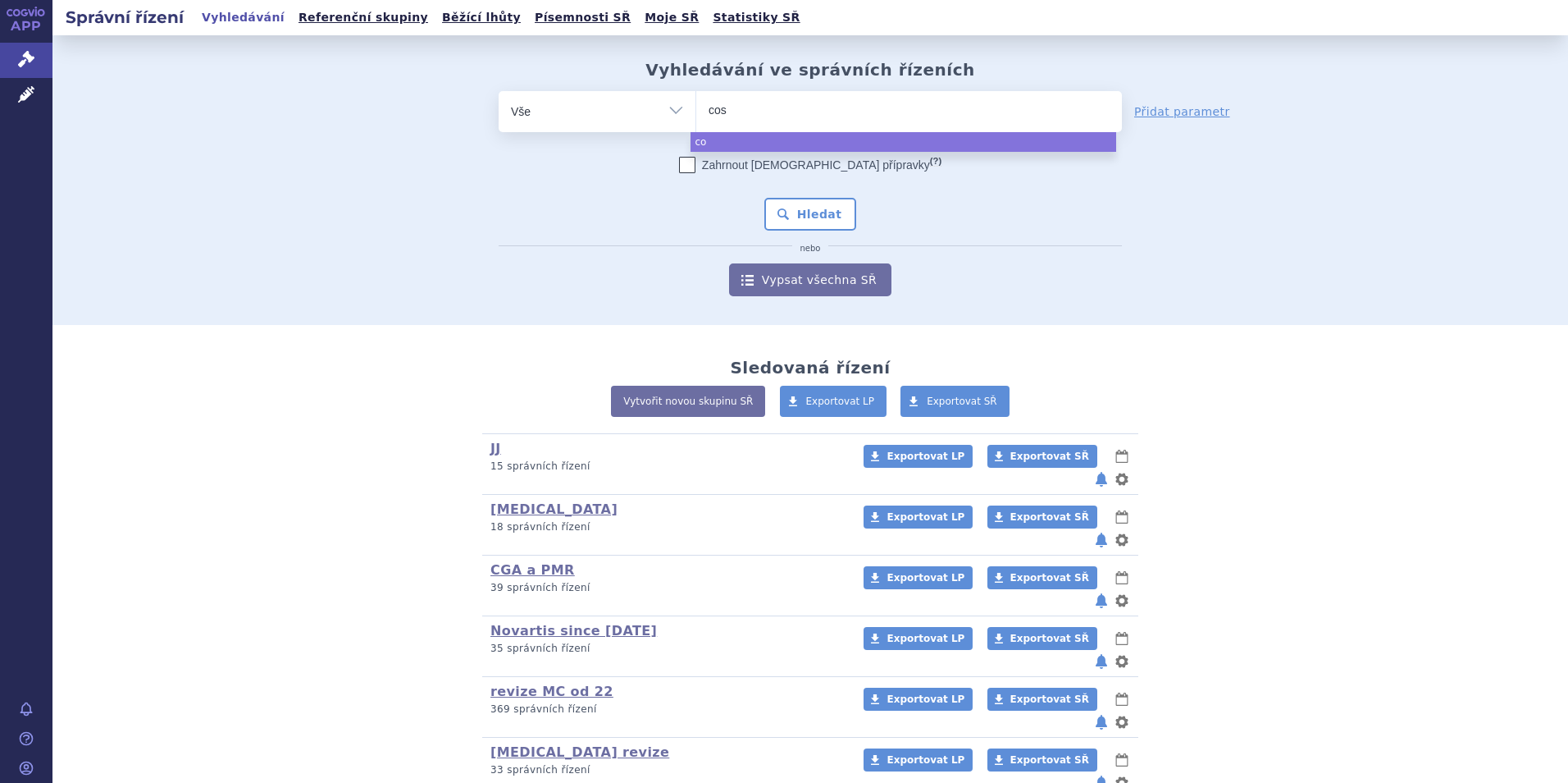
type input "cose"
type input "cosen"
type input "cose"
type input "cos"
type input "c"
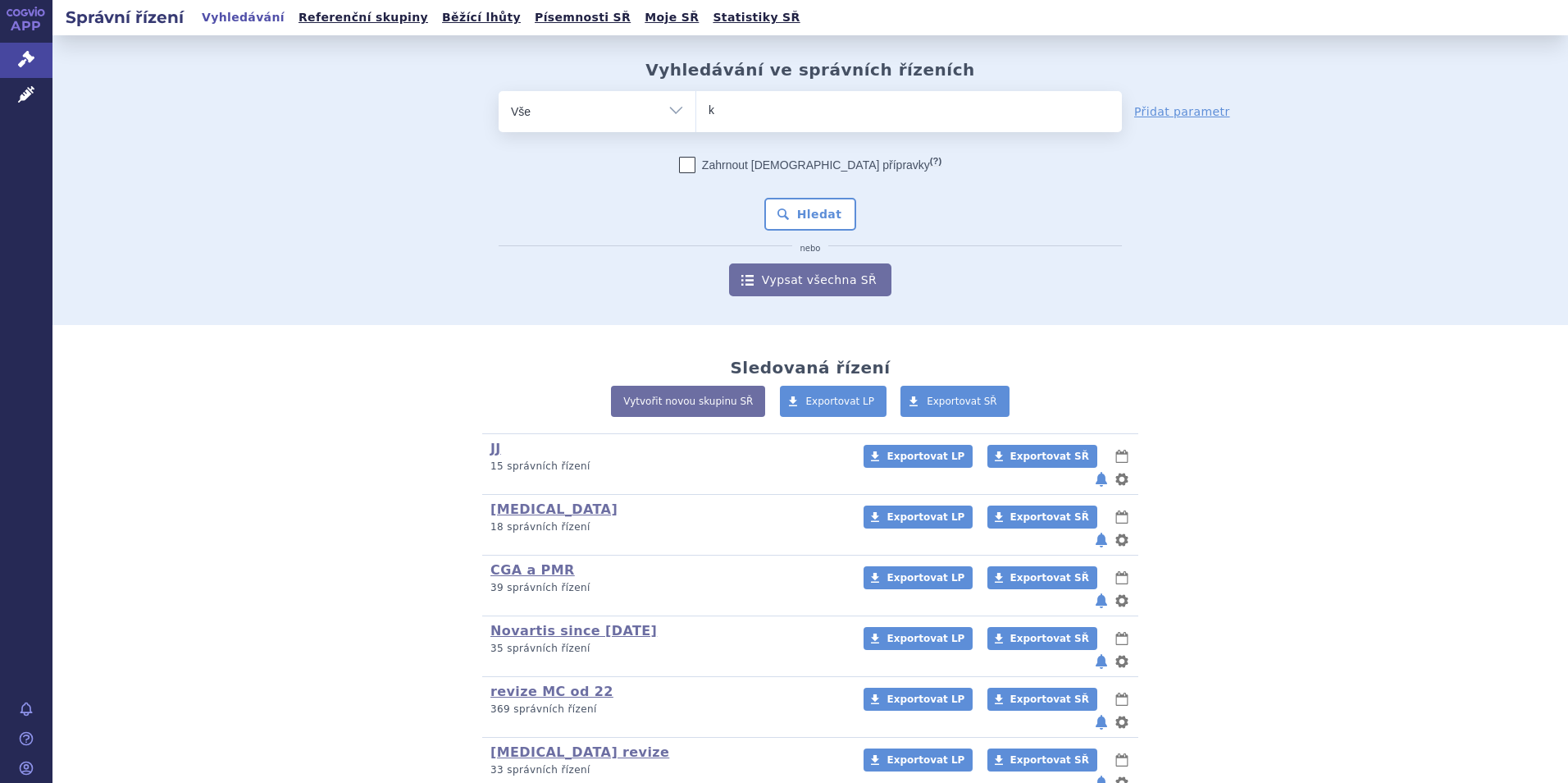
type input "ke"
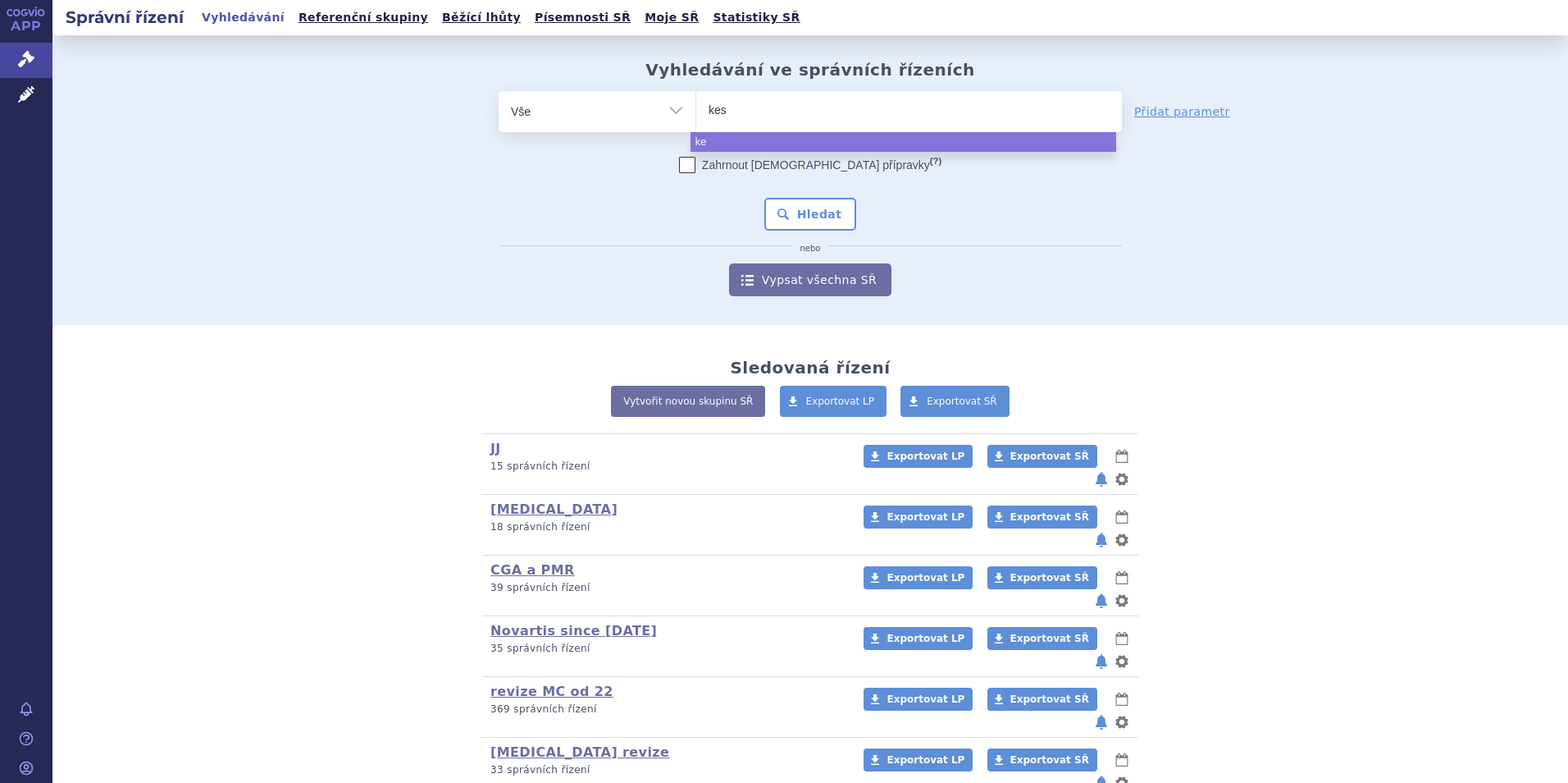
type input "kesi"
type input "kesim"
type input "kesimpt"
type input "kesimpta"
select select "kesimpta"
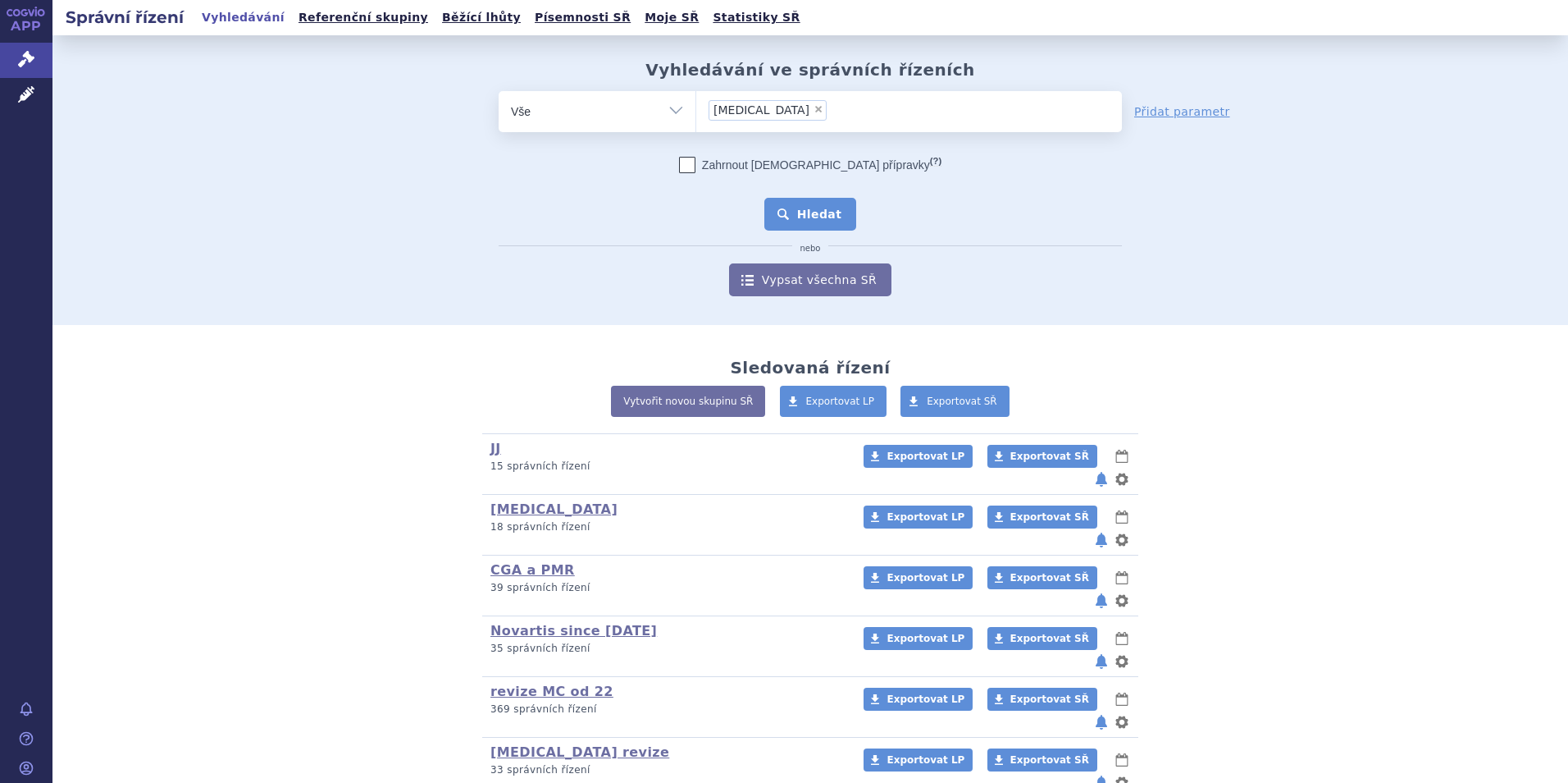
click at [817, 209] on button "Hledat" at bounding box center [810, 214] width 92 height 33
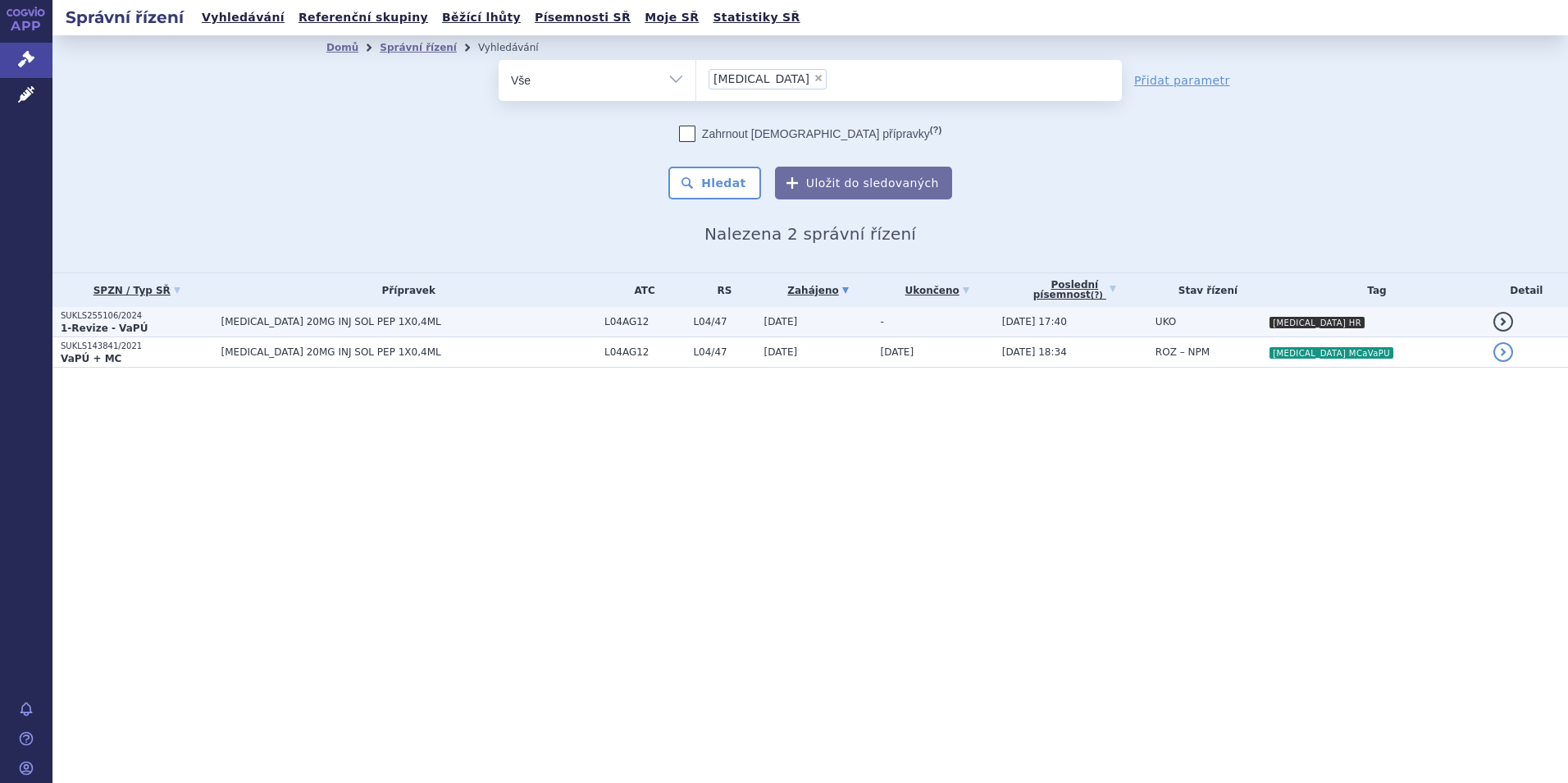
click at [307, 329] on td "[MEDICAL_DATA] 20MG INJ SOL PEP 1X0,4ML" at bounding box center [405, 323] width 383 height 31
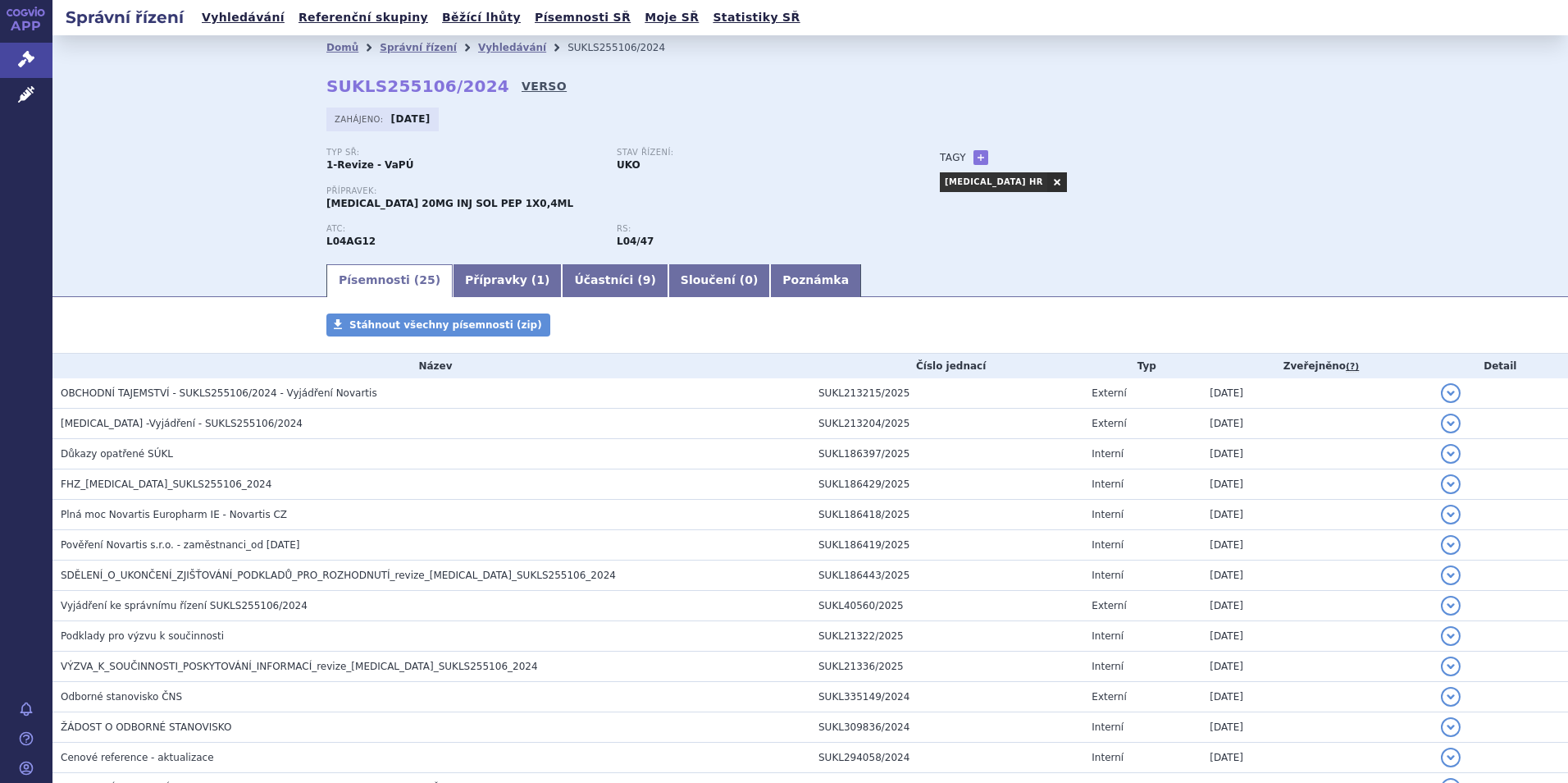
click at [522, 82] on link "VERSO" at bounding box center [544, 86] width 45 height 16
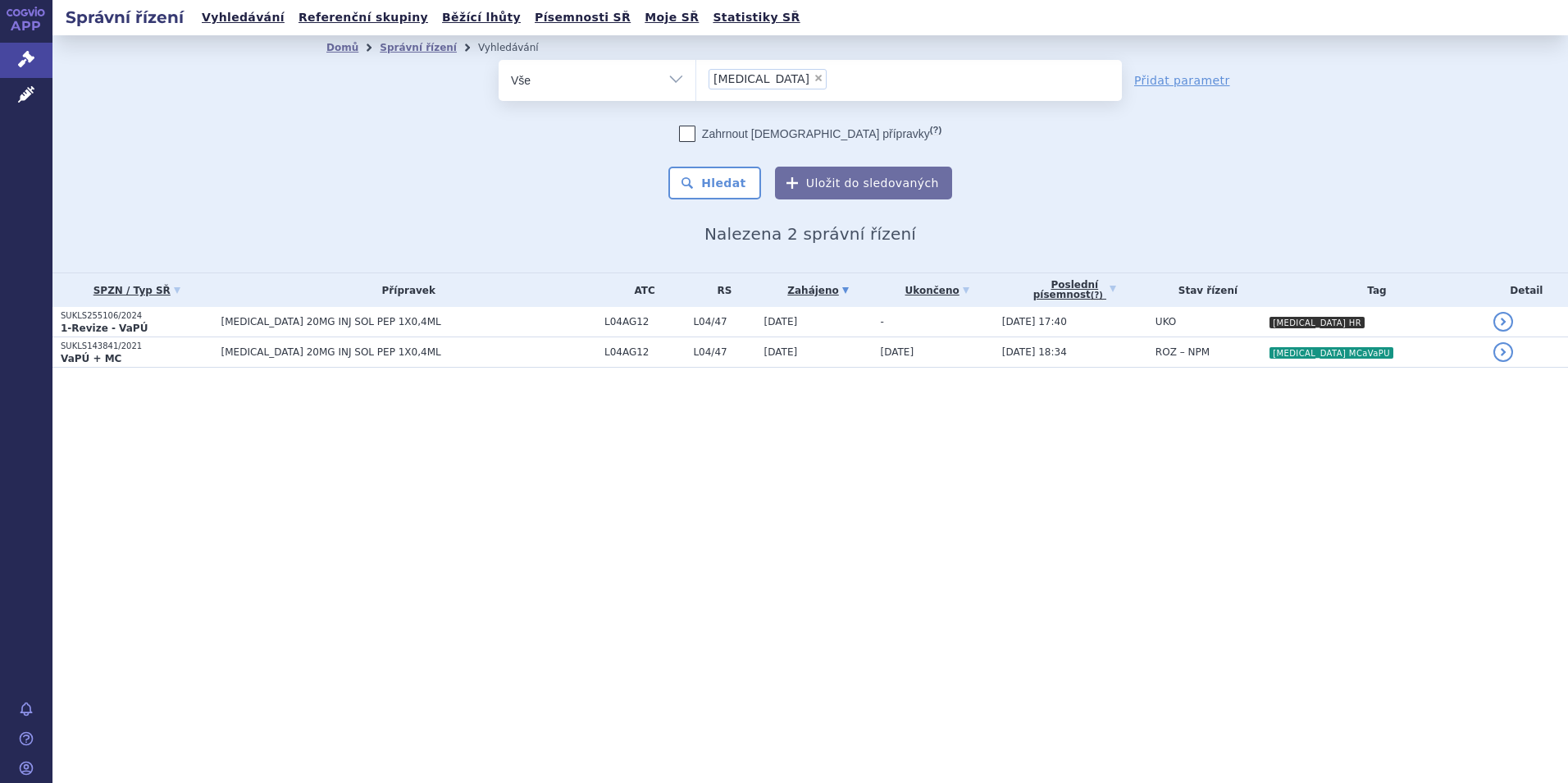
click at [813, 80] on span "×" at bounding box center [818, 78] width 10 height 10
click at [696, 80] on select "kesimpta" at bounding box center [695, 79] width 1 height 41
select select
type input "co"
type input "cosen"
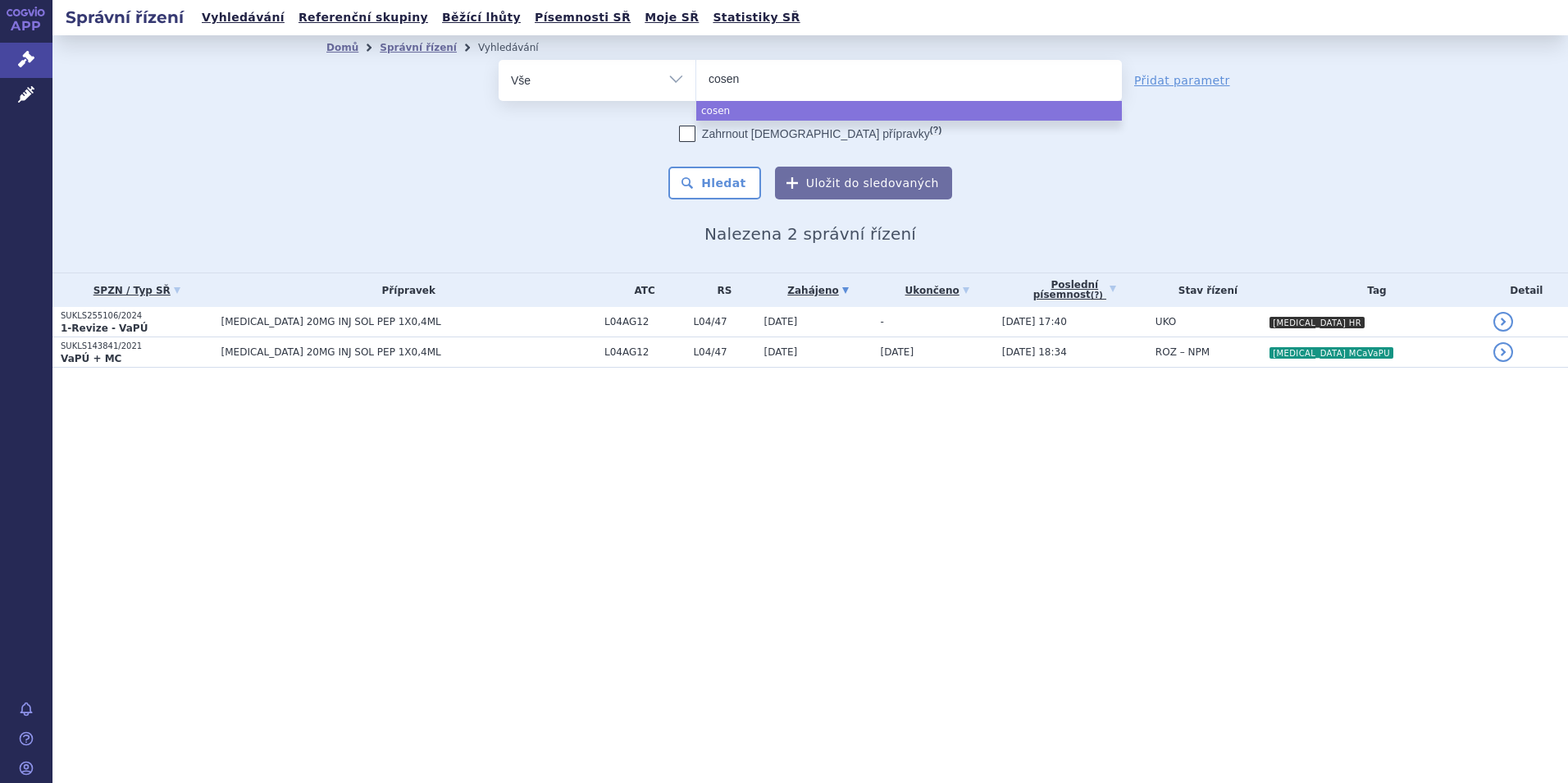
type input "cosent"
type input "cosenty"
type input "[MEDICAL_DATA]"
select select "[MEDICAL_DATA]"
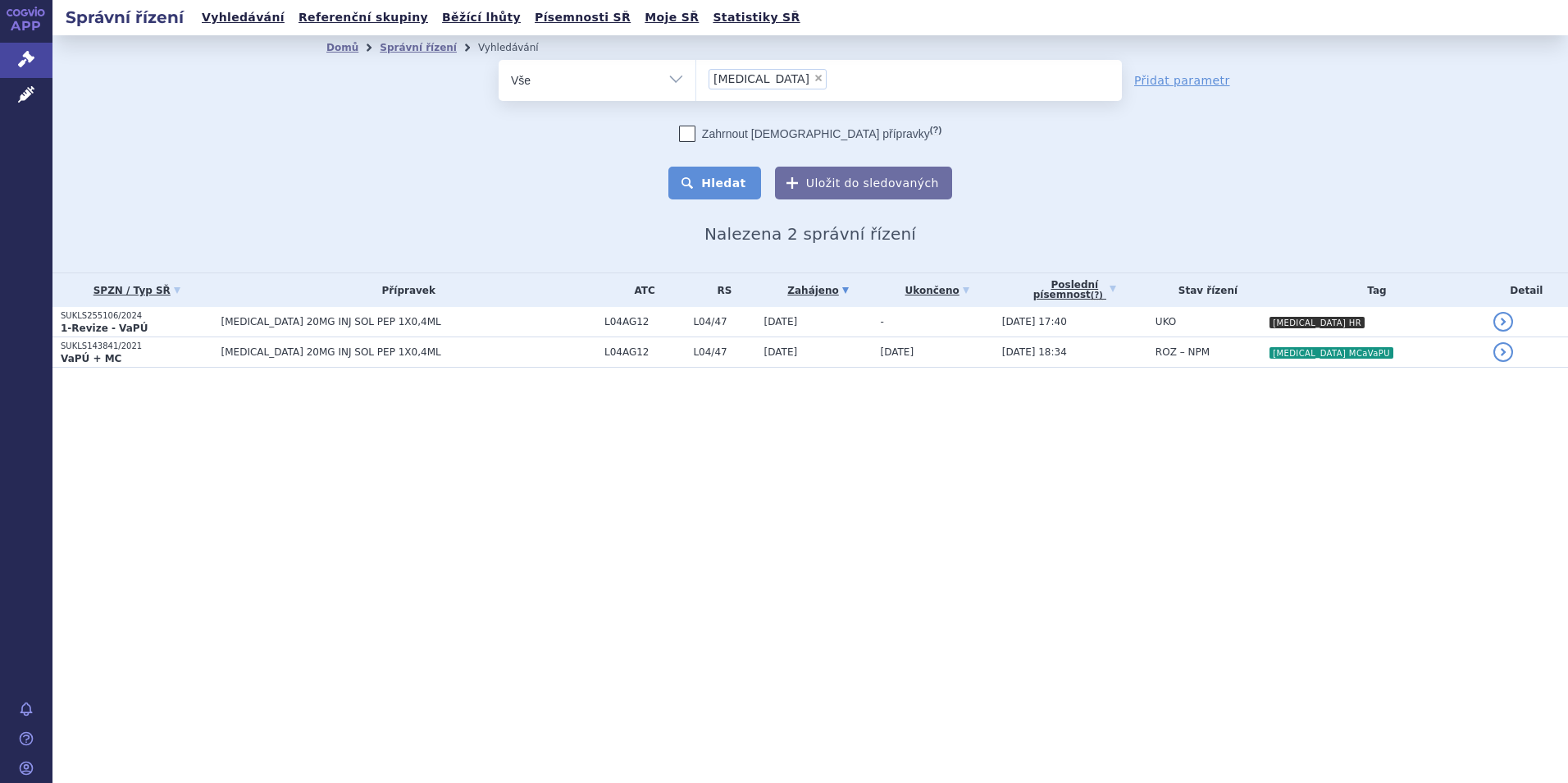
click at [753, 191] on button "Hledat" at bounding box center [714, 183] width 92 height 33
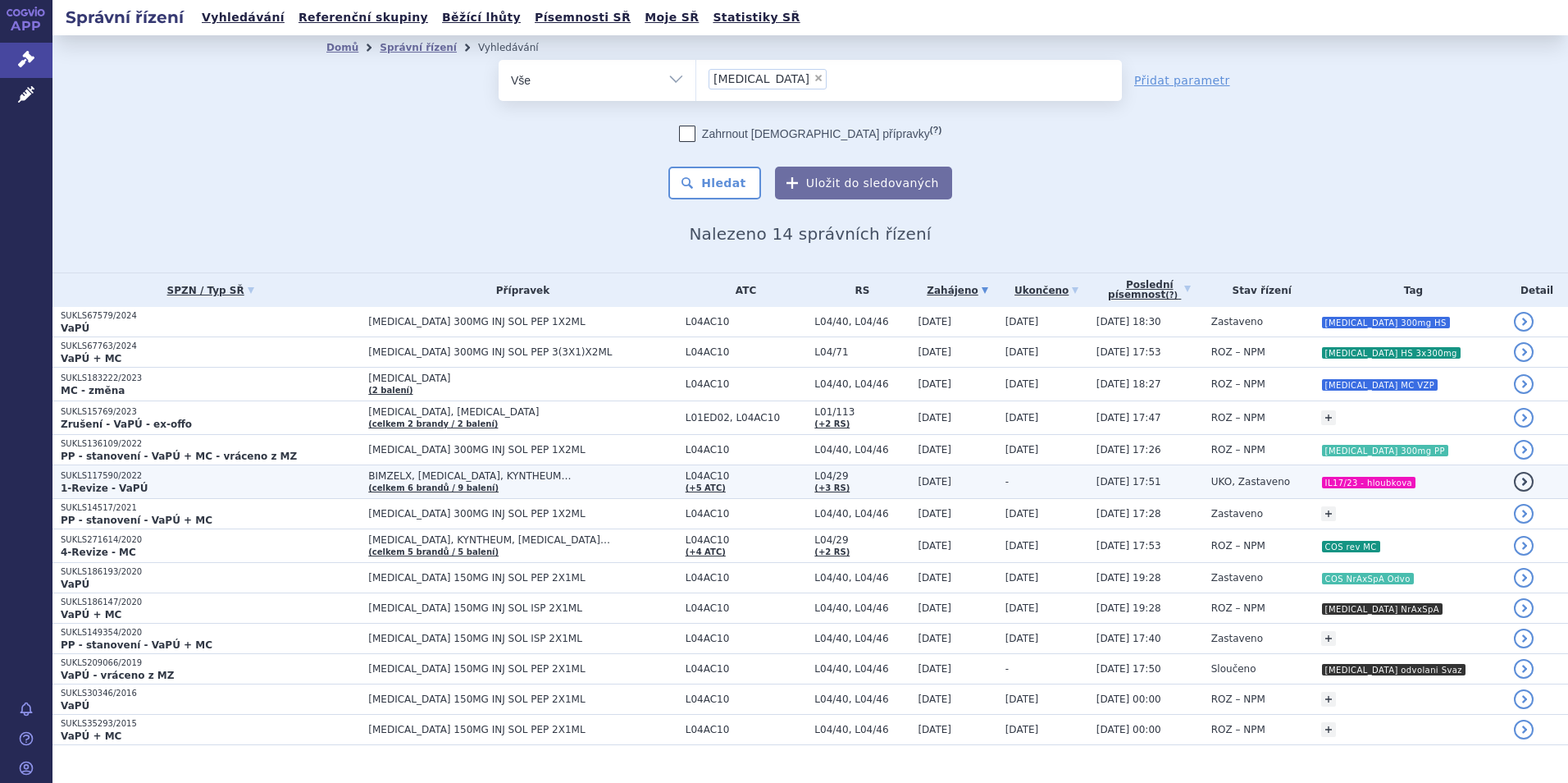
click at [1228, 477] on span "UKO, Zastaveno" at bounding box center [1250, 482] width 79 height 12
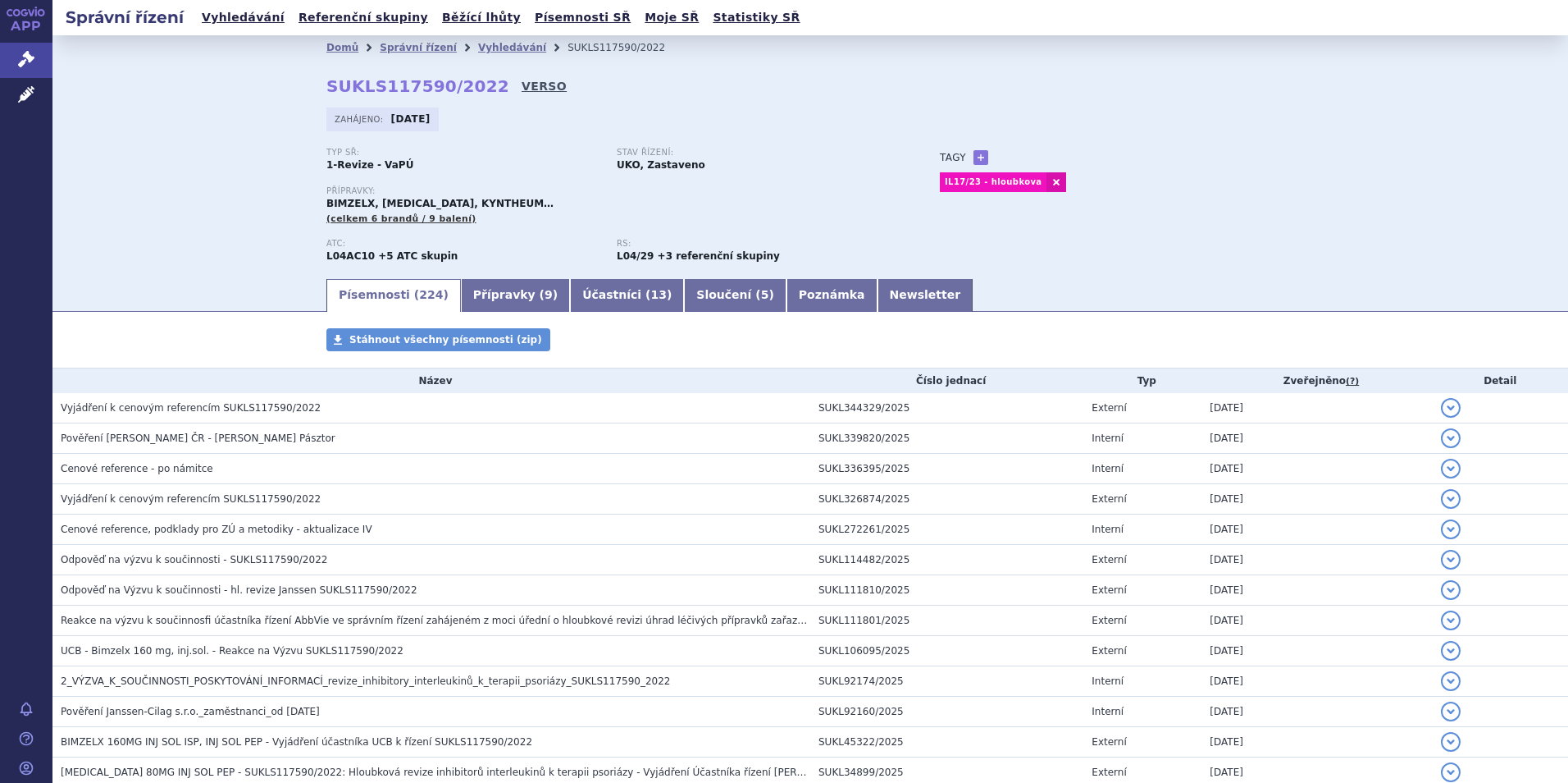
click at [522, 84] on link "VERSO" at bounding box center [544, 86] width 45 height 16
